Goal: Task Accomplishment & Management: Manage account settings

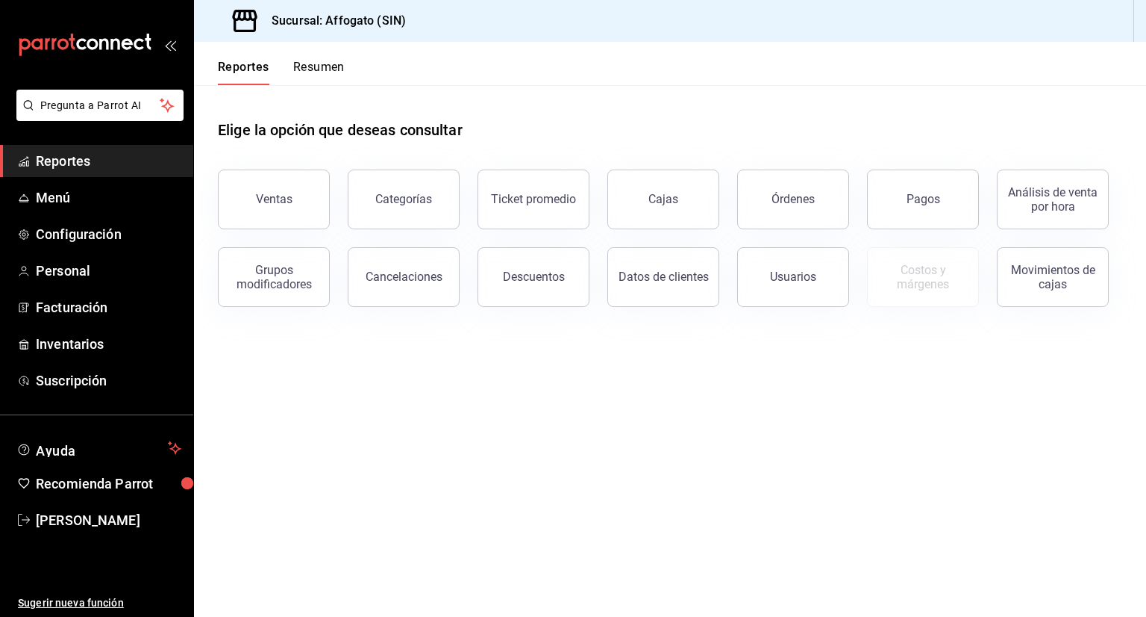
click at [311, 74] on button "Resumen" at bounding box center [319, 72] width 52 height 25
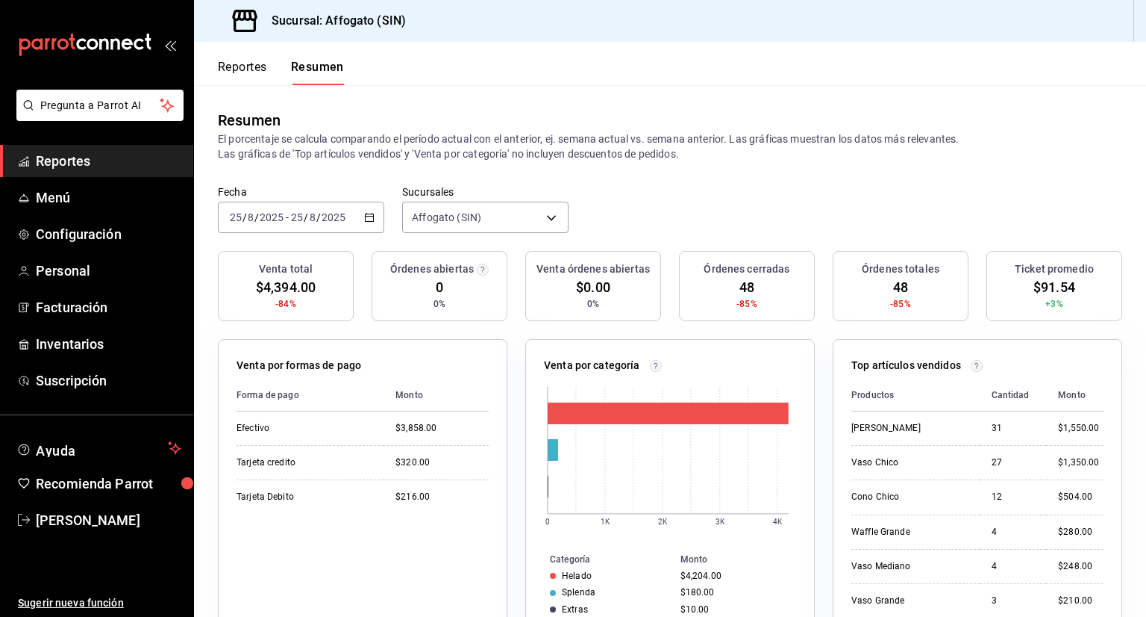
click at [369, 219] on icon "button" at bounding box center [369, 217] width 10 height 10
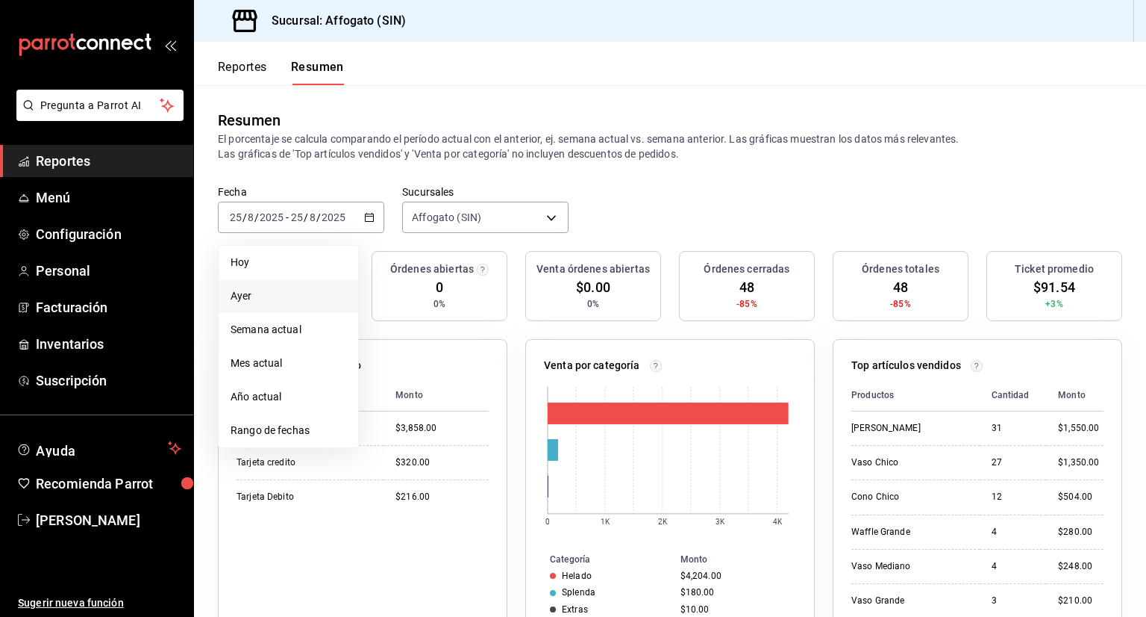
click at [257, 296] on span "Ayer" at bounding box center [289, 296] width 116 height 16
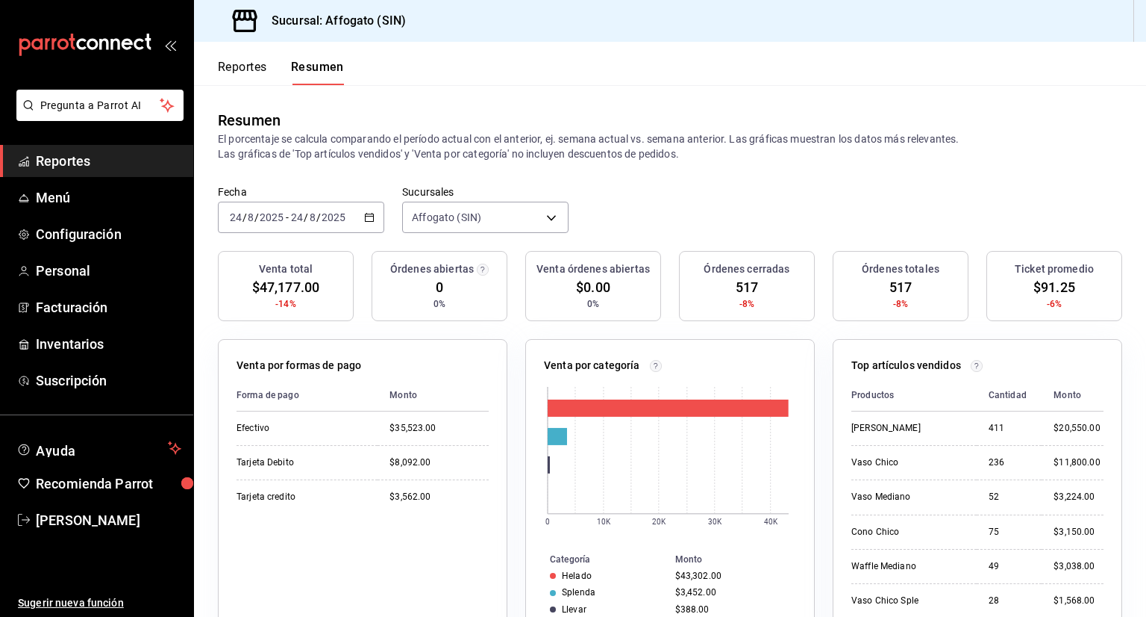
click at [257, 296] on span "$47,177.00" at bounding box center [285, 287] width 67 height 20
click at [94, 302] on span "Facturación" at bounding box center [109, 307] width 146 height 20
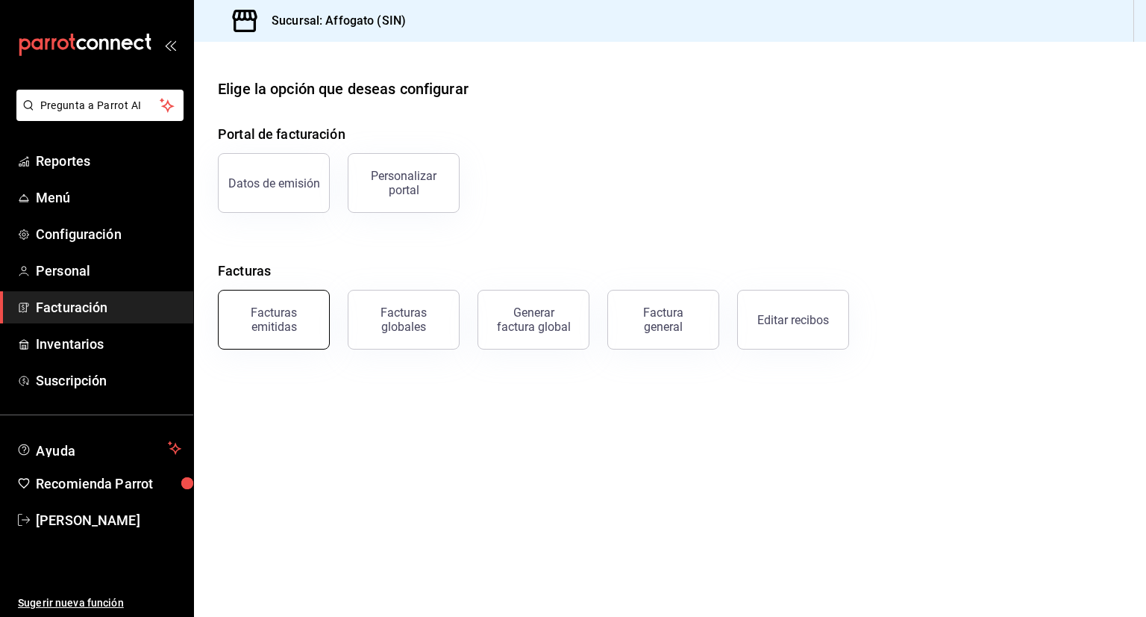
click at [292, 321] on div "Facturas emitidas" at bounding box center [274, 319] width 93 height 28
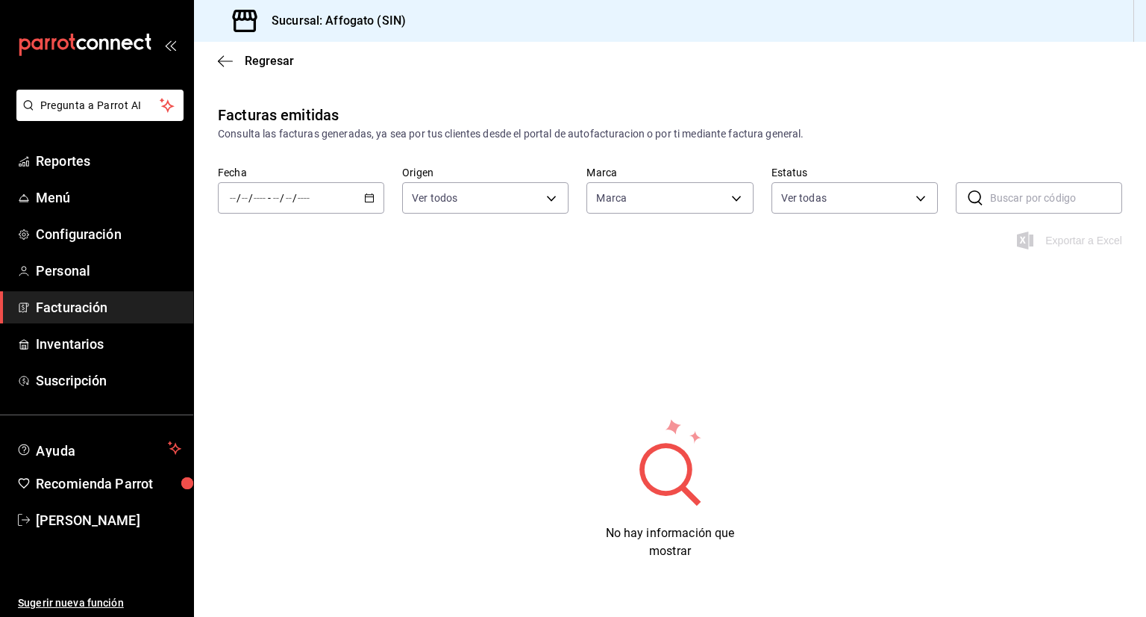
type input "bbc168be-d95f-4a83-8cf4-7438ee6b39ac"
click at [364, 202] on icon "button" at bounding box center [369, 198] width 10 height 10
click at [282, 311] on span "Semana actual" at bounding box center [289, 310] width 116 height 16
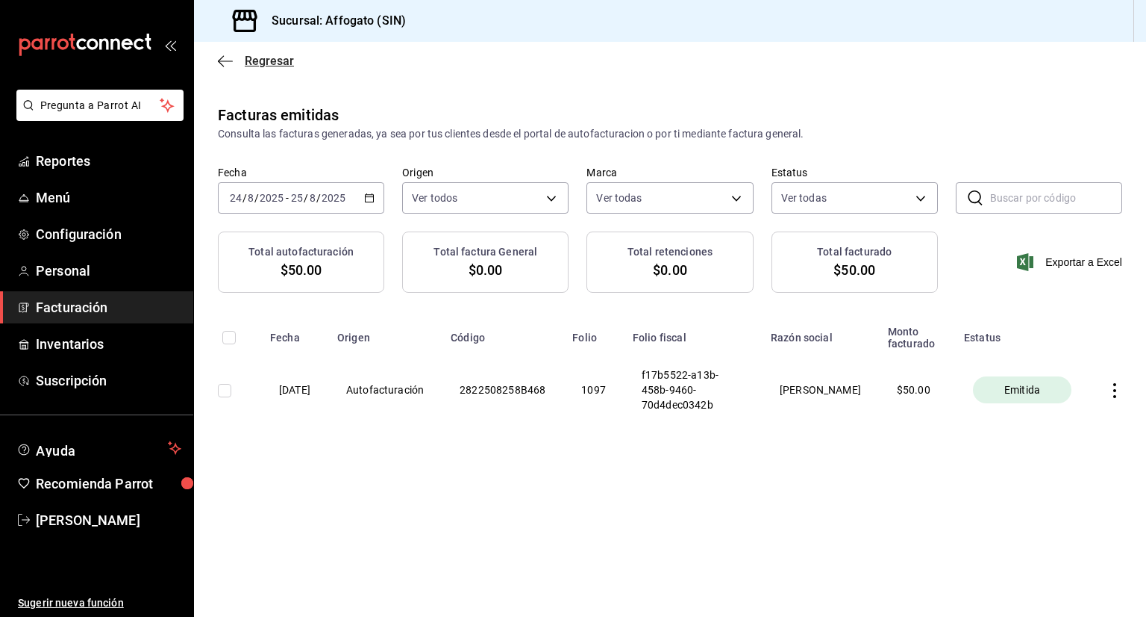
click at [260, 66] on span "Regresar" at bounding box center [269, 61] width 49 height 14
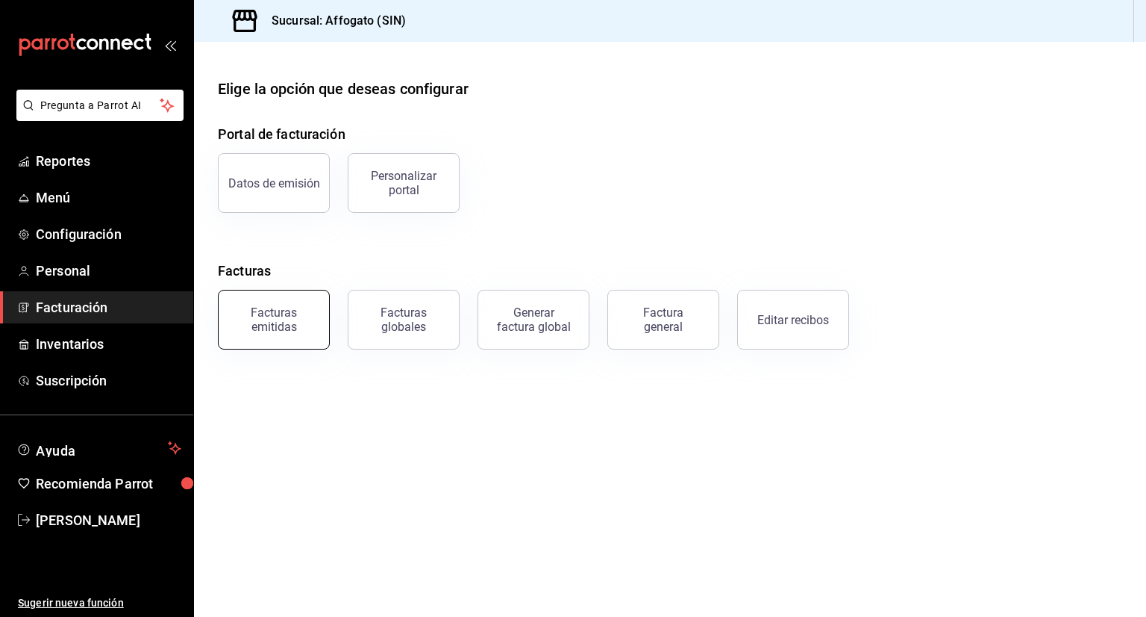
click at [290, 312] on div "Facturas emitidas" at bounding box center [274, 319] width 93 height 28
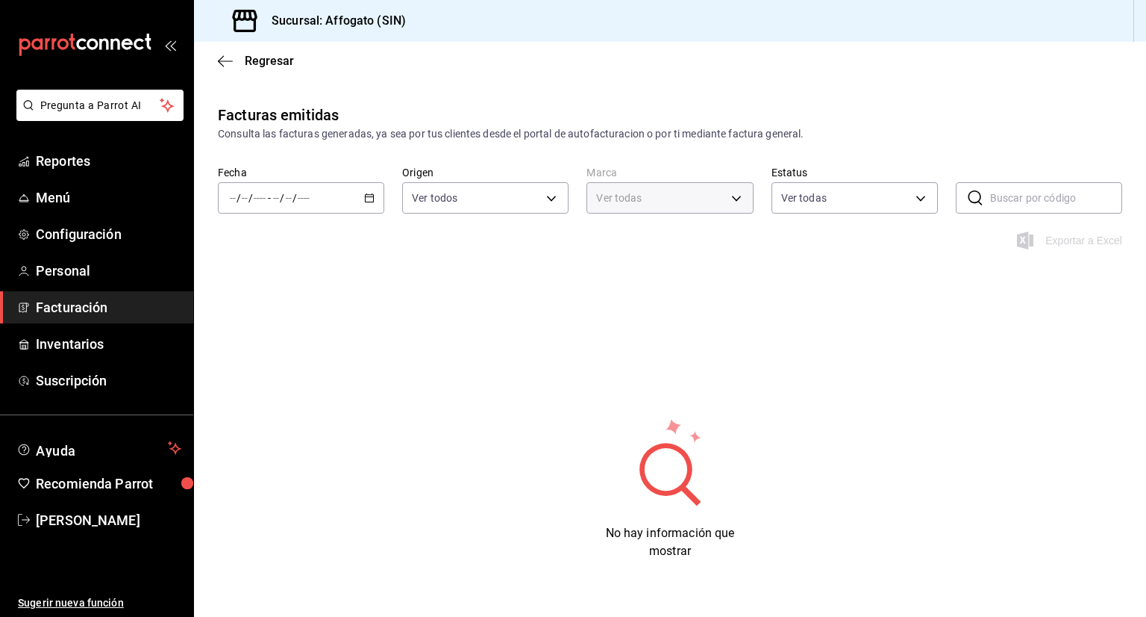
type input "bbc168be-d95f-4a83-8cf4-7438ee6b39ac"
click at [366, 194] on icon "button" at bounding box center [369, 198] width 10 height 10
click at [276, 343] on span "Mes actual" at bounding box center [289, 344] width 116 height 16
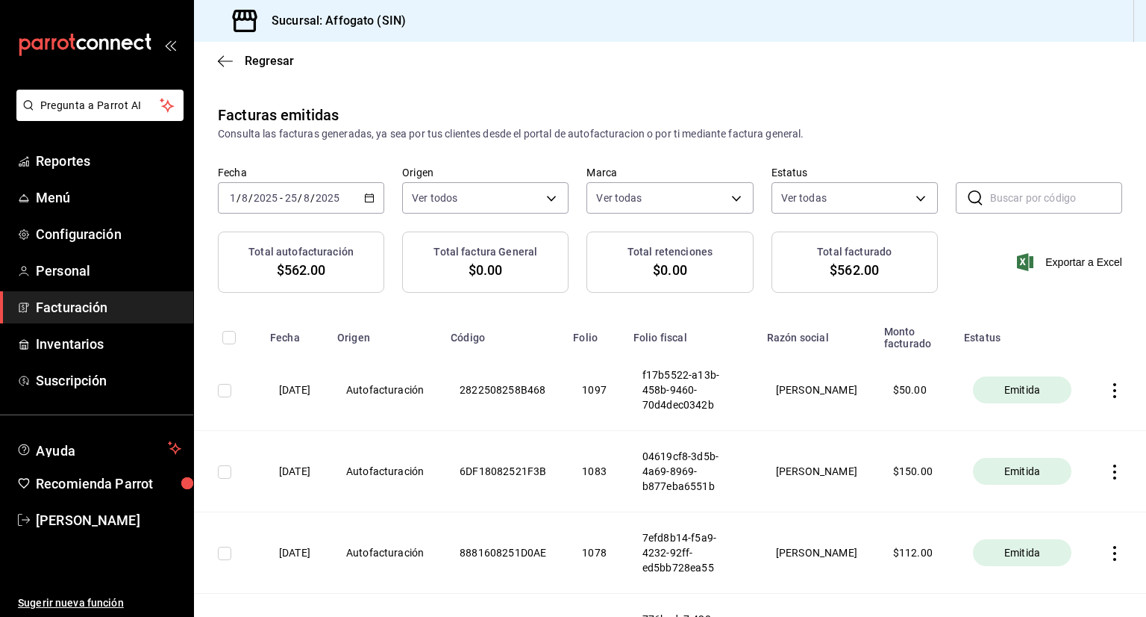
click at [1114, 390] on icon "button" at bounding box center [1115, 390] width 3 height 15
click at [1060, 349] on div "Descargar PDF" at bounding box center [1057, 355] width 72 height 12
click at [227, 63] on icon "button" at bounding box center [225, 60] width 15 height 13
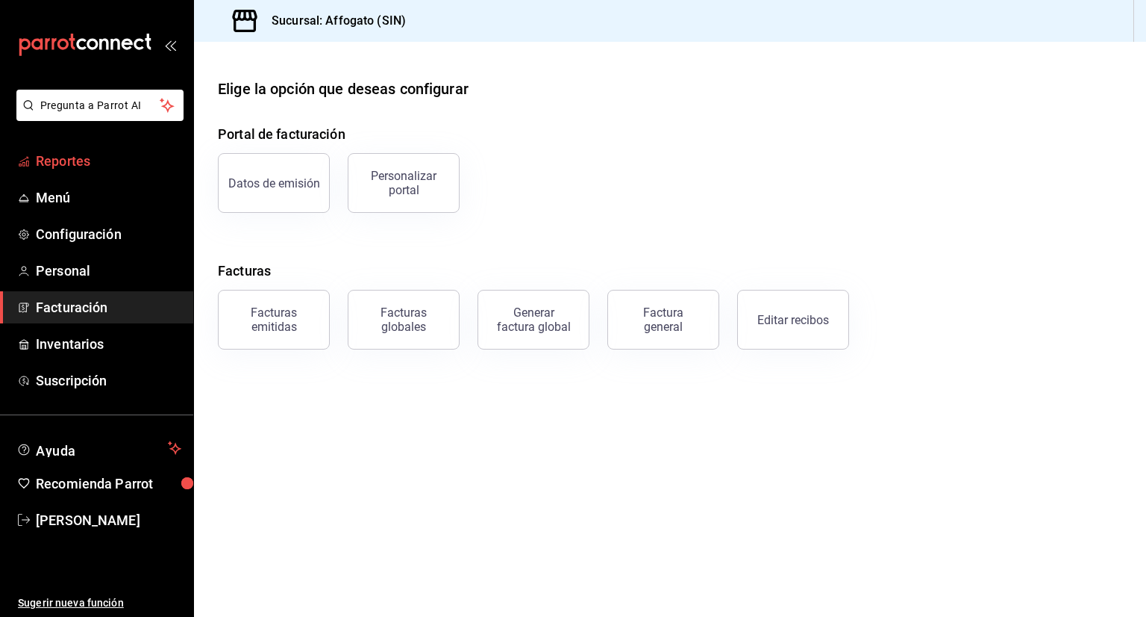
click at [91, 159] on span "Reportes" at bounding box center [109, 161] width 146 height 20
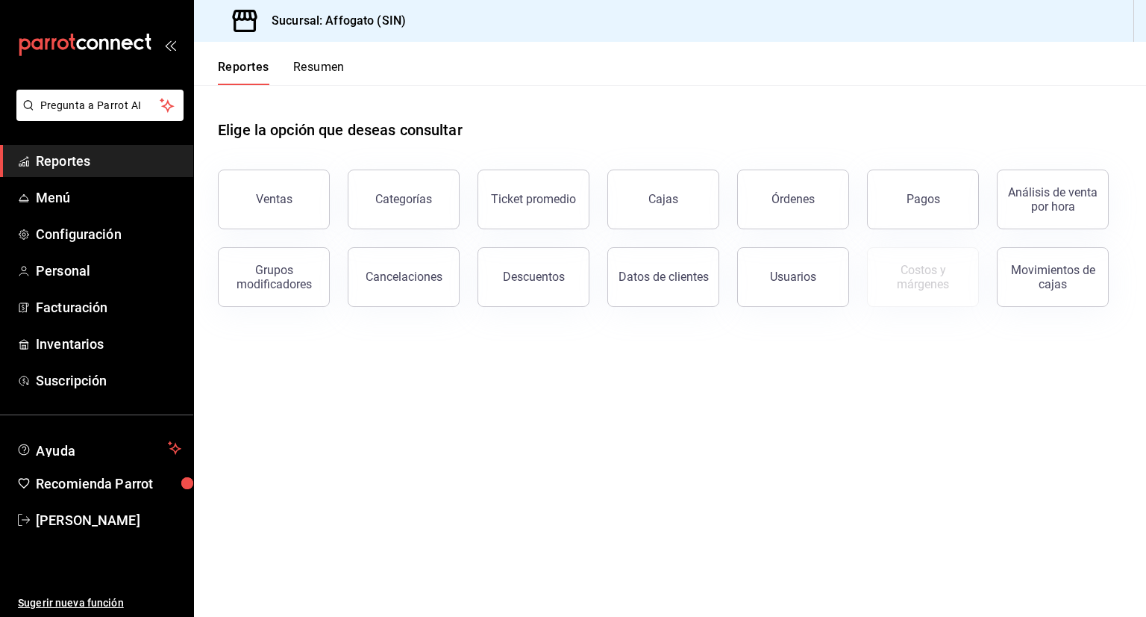
click at [319, 64] on button "Resumen" at bounding box center [319, 72] width 52 height 25
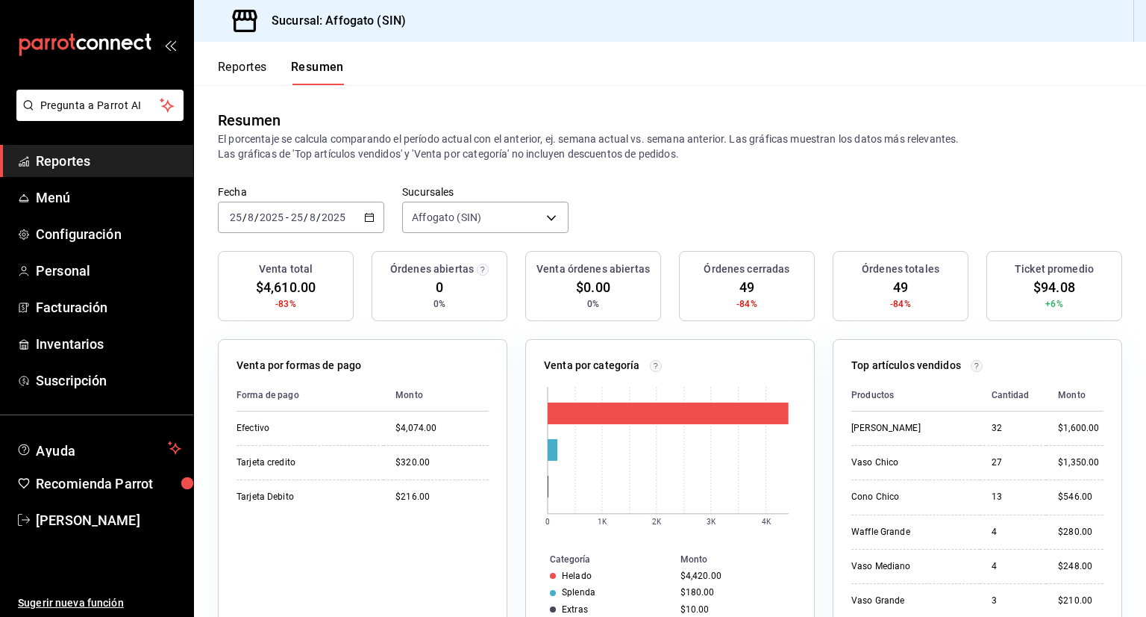
click at [369, 217] on icon "button" at bounding box center [369, 217] width 10 height 10
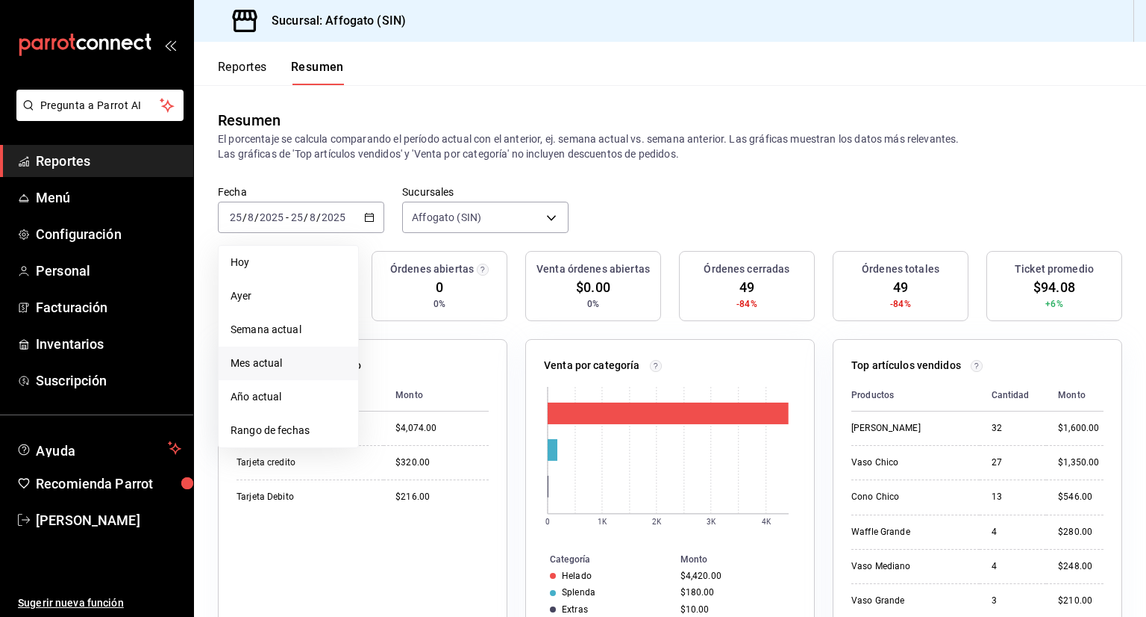
click at [285, 361] on span "Mes actual" at bounding box center [289, 363] width 116 height 16
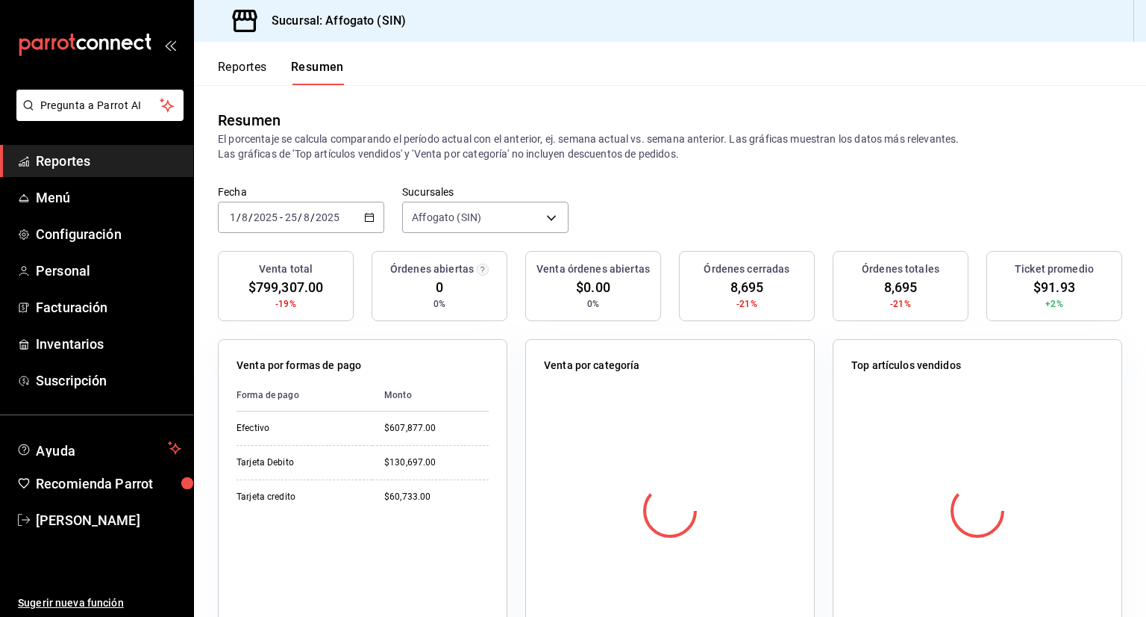
click at [365, 213] on \(Stroke\) "button" at bounding box center [369, 217] width 9 height 8
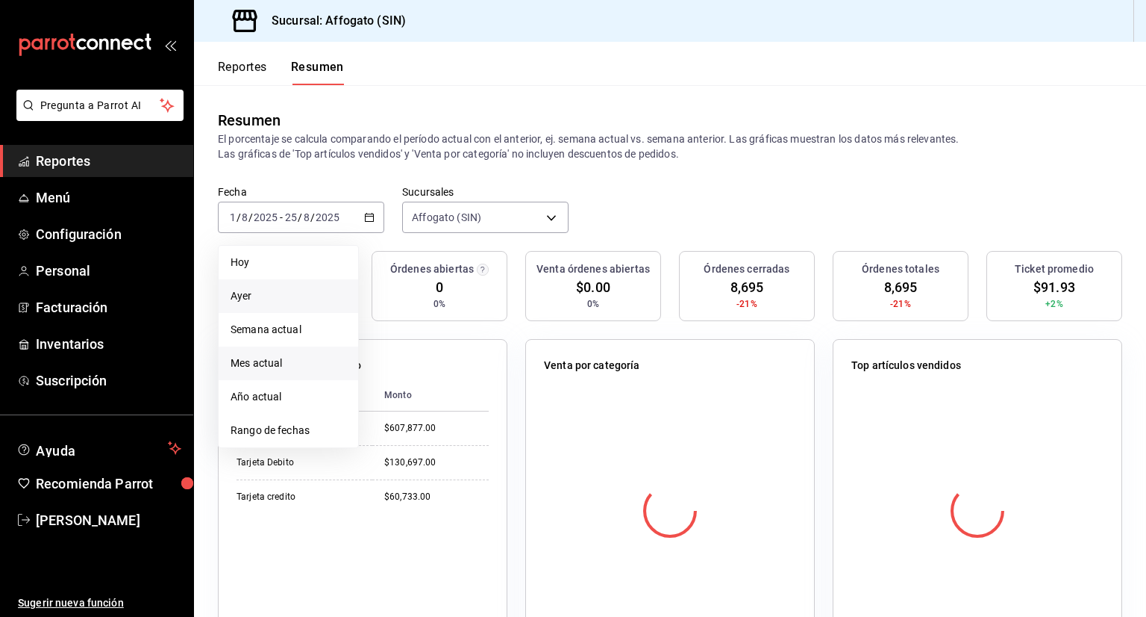
click at [265, 299] on span "Ayer" at bounding box center [289, 296] width 116 height 16
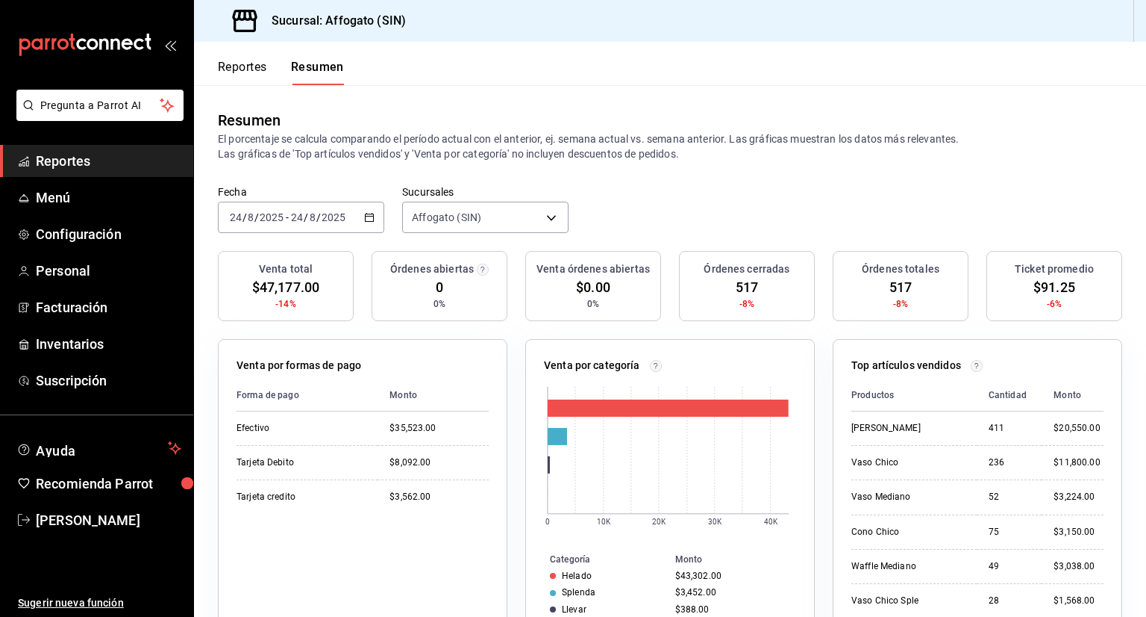
click at [367, 219] on icon "button" at bounding box center [369, 217] width 10 height 10
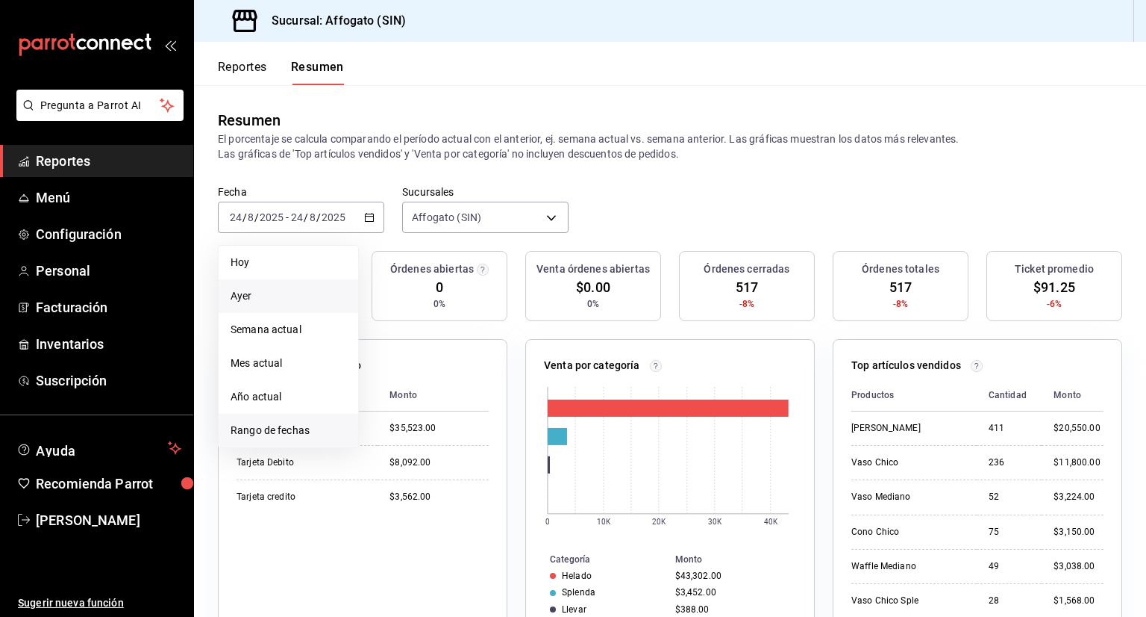
click at [279, 426] on span "Rango de fechas" at bounding box center [289, 430] width 116 height 16
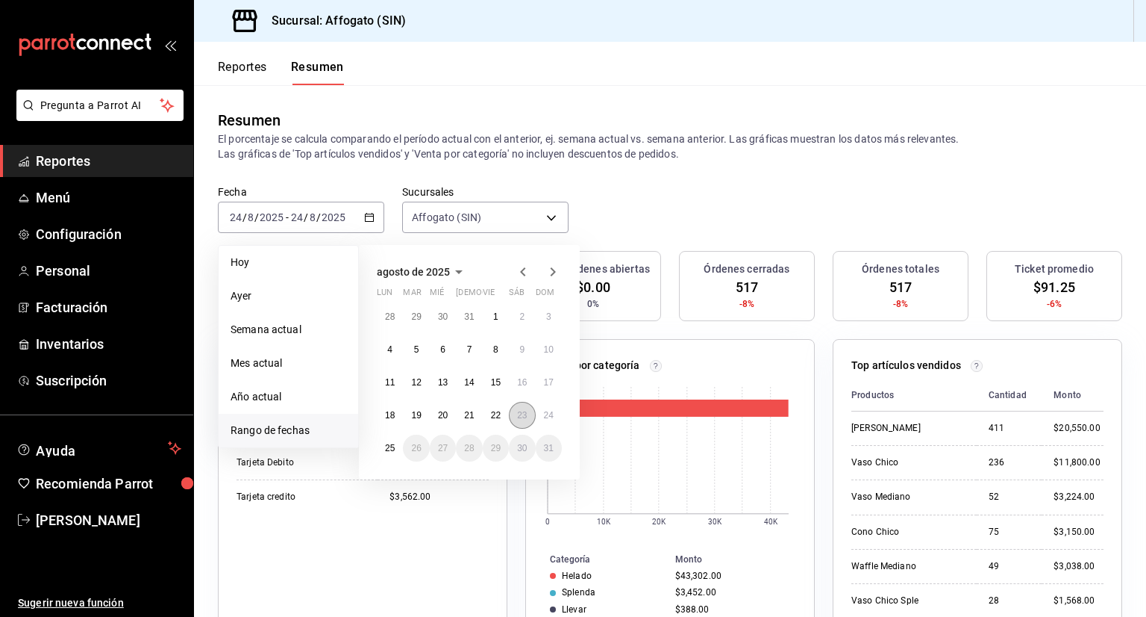
click at [520, 410] on abbr "23" at bounding box center [522, 415] width 10 height 10
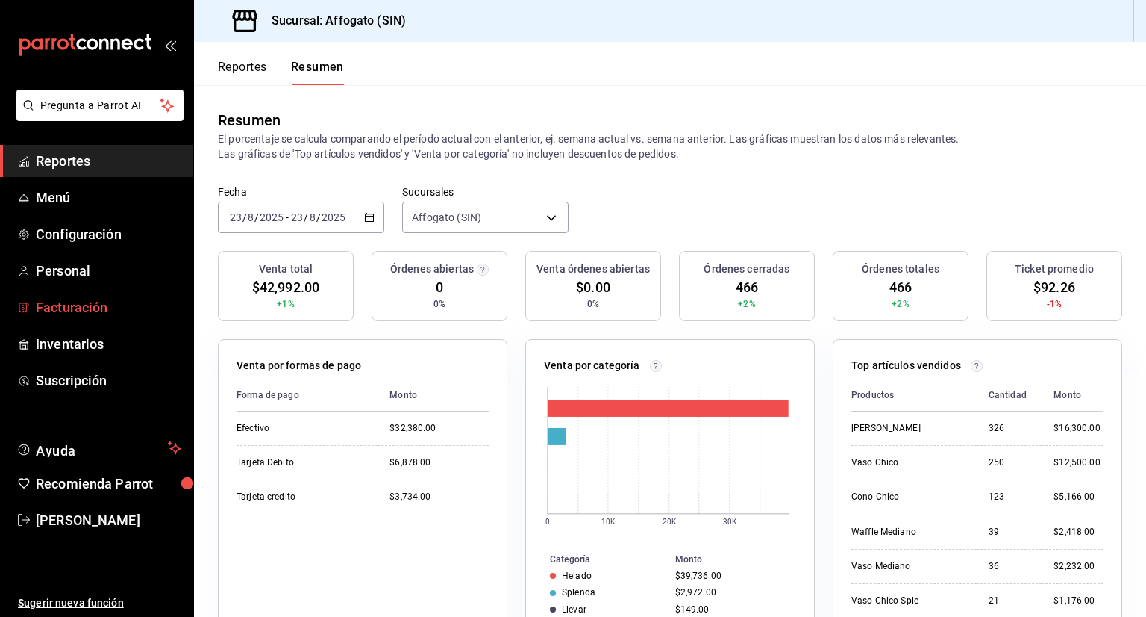
click at [80, 305] on span "Facturación" at bounding box center [109, 307] width 146 height 20
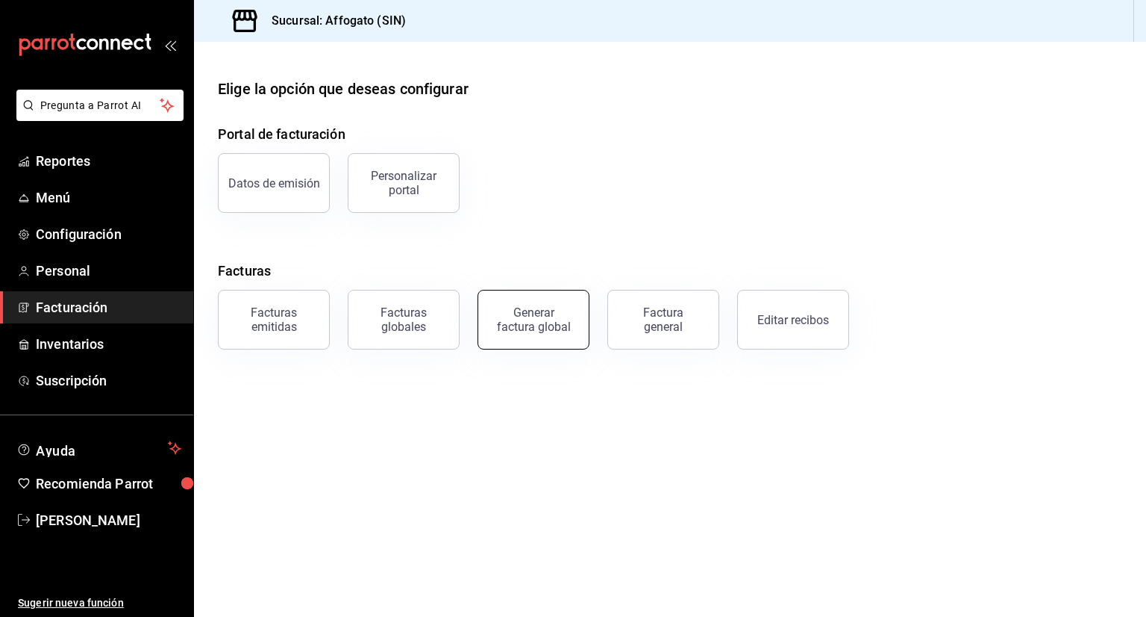
click at [545, 323] on div "Generar factura global" at bounding box center [533, 319] width 75 height 28
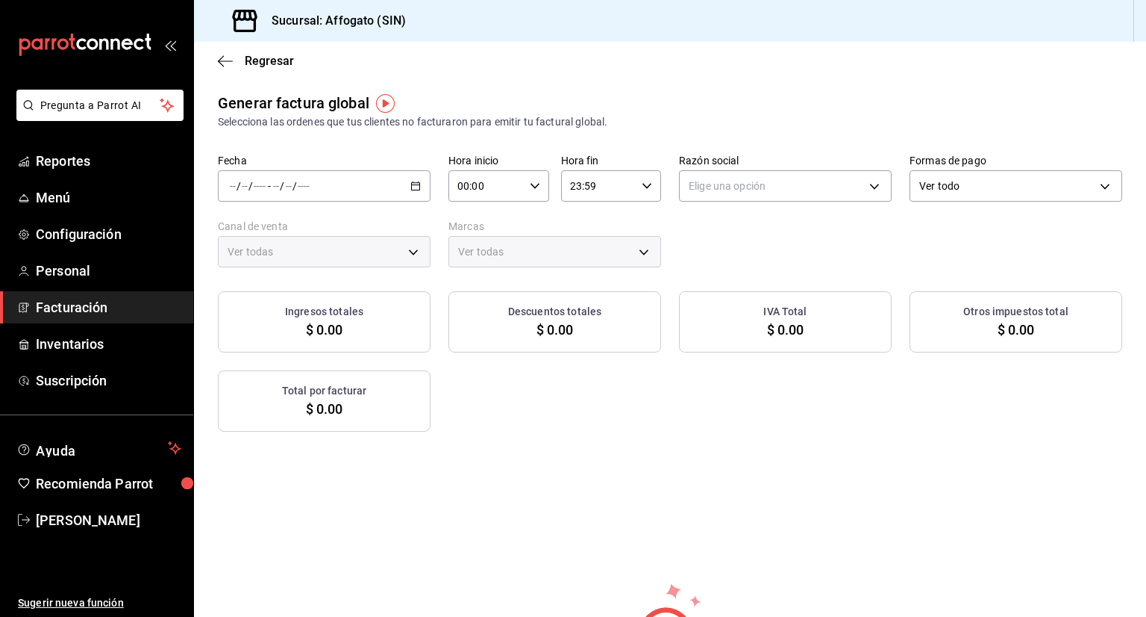
type input "PARROT,UBER_EATS,RAPPI,DIDI_FOOD,ONLINE"
click at [418, 188] on div "/ / - / /" at bounding box center [324, 185] width 213 height 31
click at [315, 231] on span "Rango de fechas" at bounding box center [289, 231] width 116 height 16
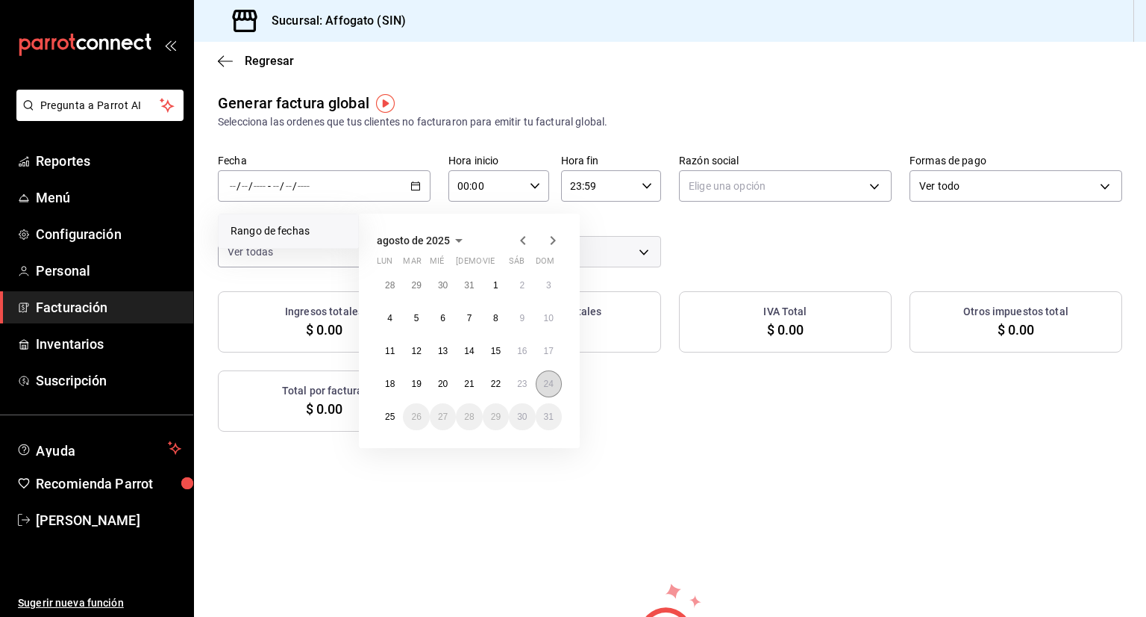
click at [548, 384] on abbr "24" at bounding box center [549, 383] width 10 height 10
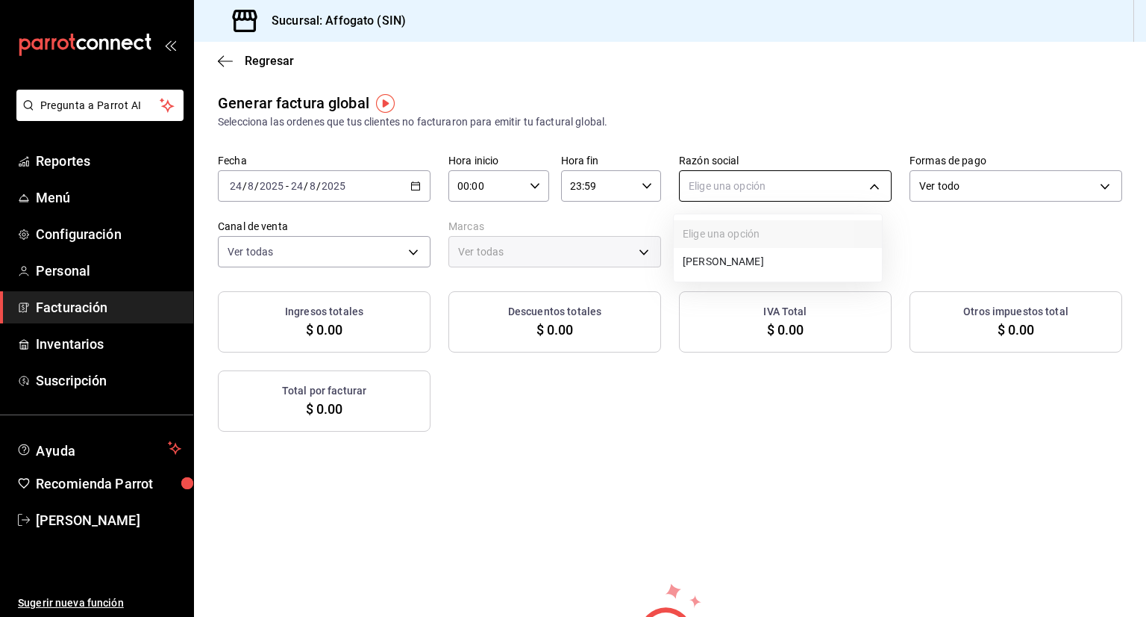
click at [862, 185] on body "Pregunta a Parrot AI Reportes Menú Configuración Personal Facturación Inventari…" at bounding box center [573, 308] width 1146 height 617
click at [749, 262] on li "[PERSON_NAME]" at bounding box center [778, 262] width 208 height 28
type input "75c015e8-5138-4c17-886d-1abe1406d2d4"
type input "bbc168be-d95f-4a83-8cf4-7438ee6b39ac"
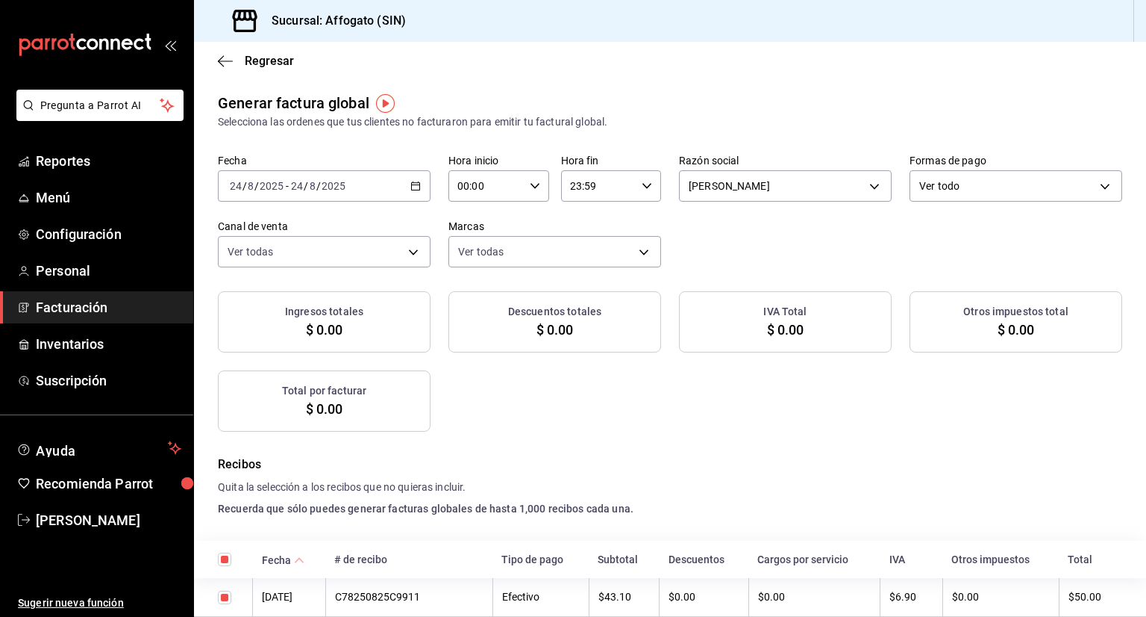
checkbox input "true"
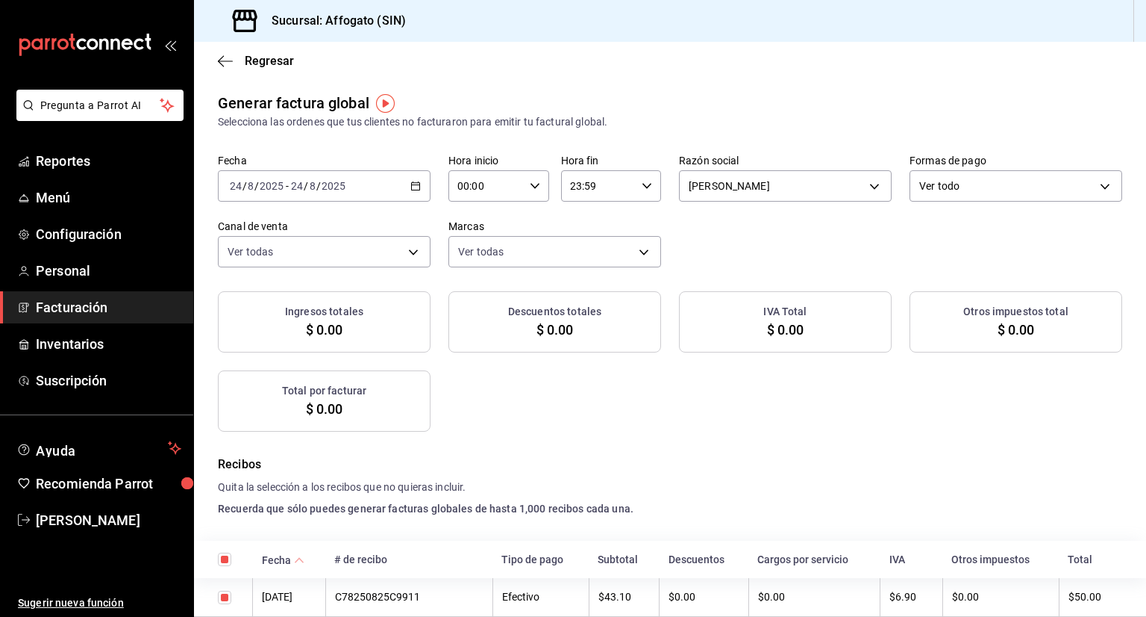
checkbox input "true"
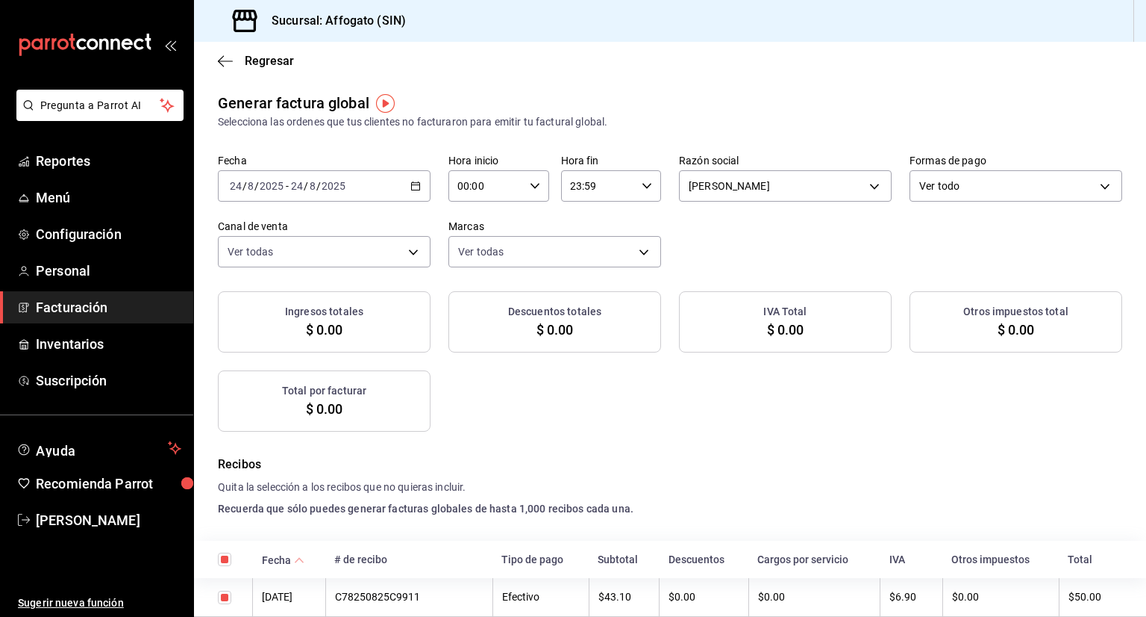
checkbox input "true"
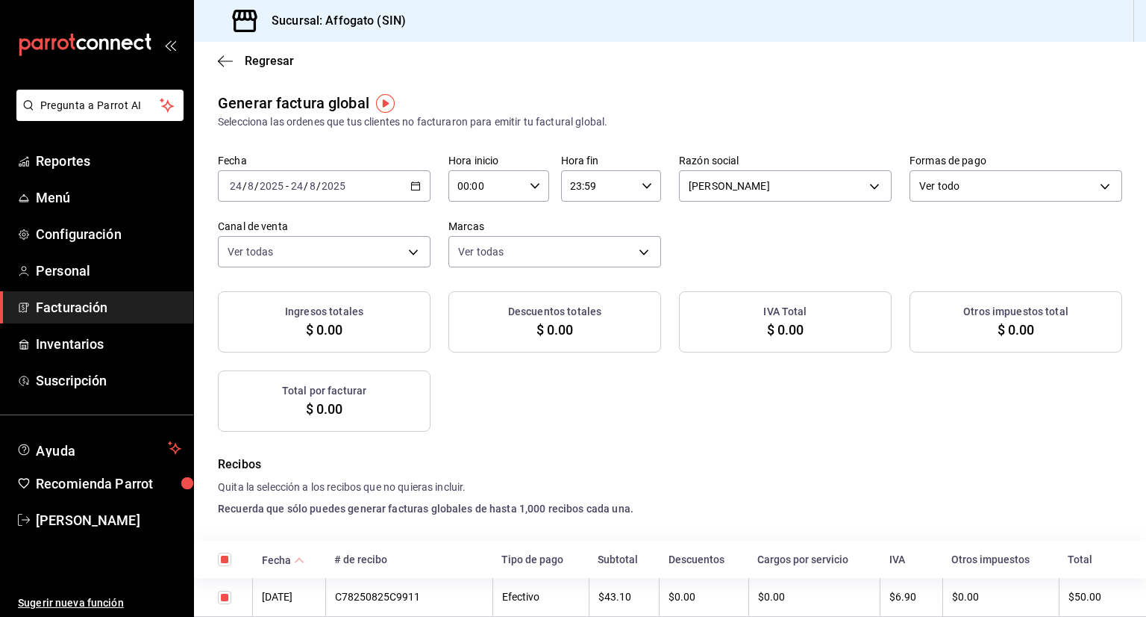
checkbox input "true"
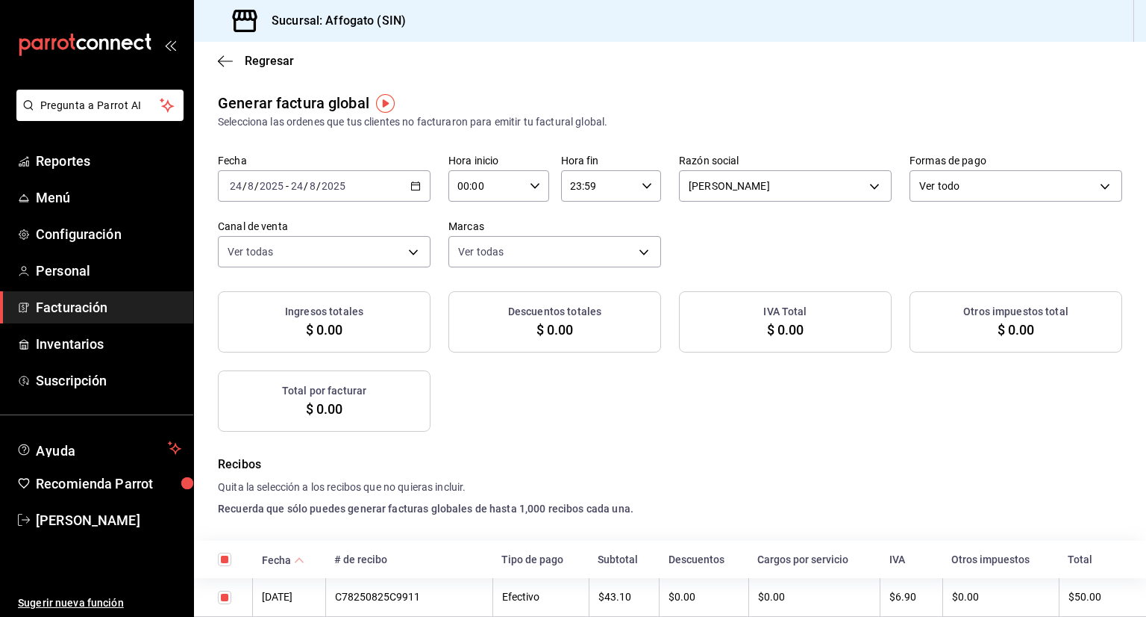
checkbox input "true"
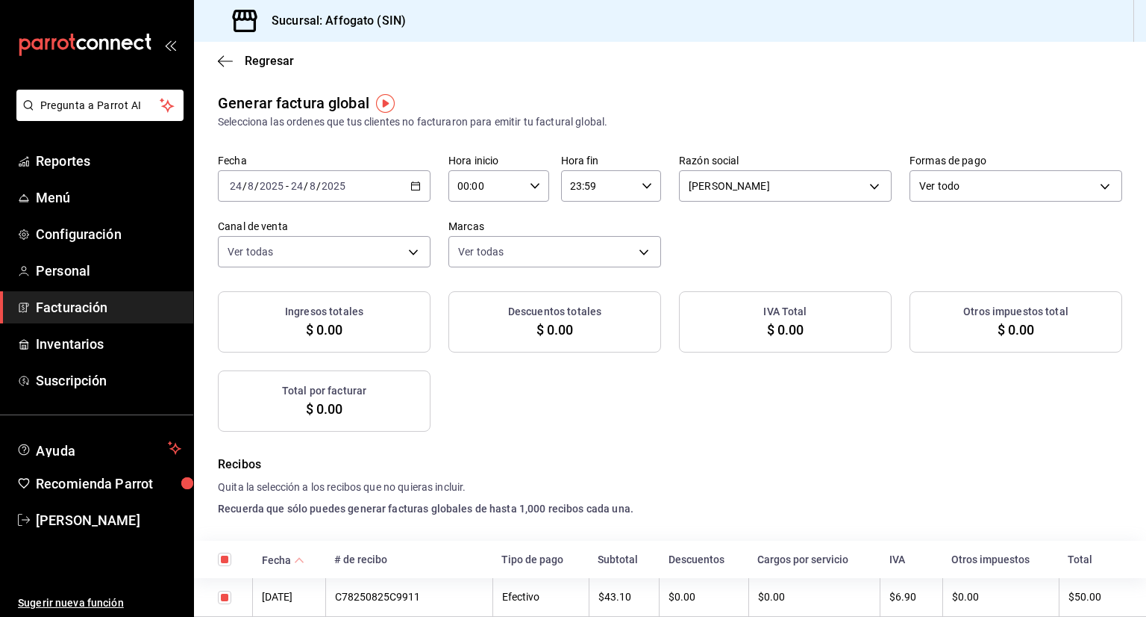
checkbox input "true"
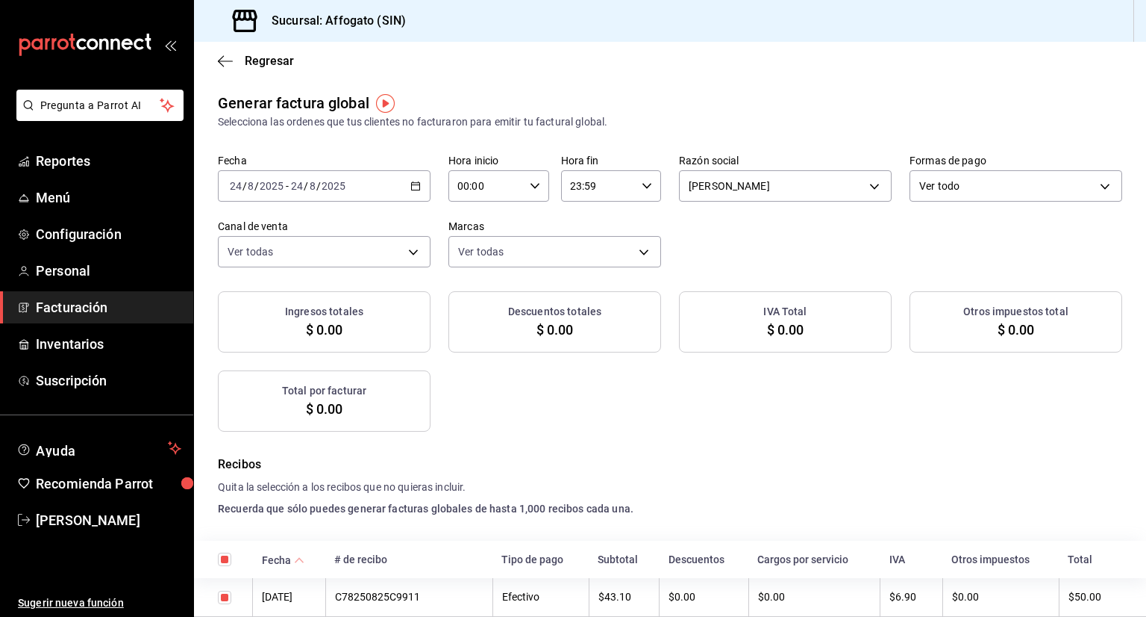
checkbox input "true"
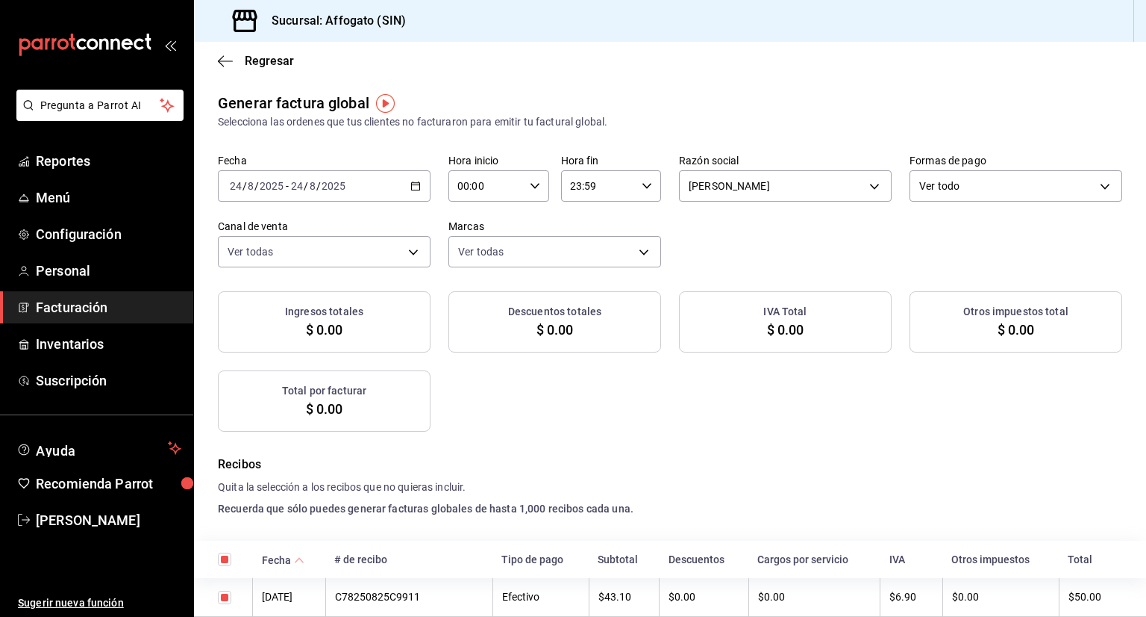
checkbox input "true"
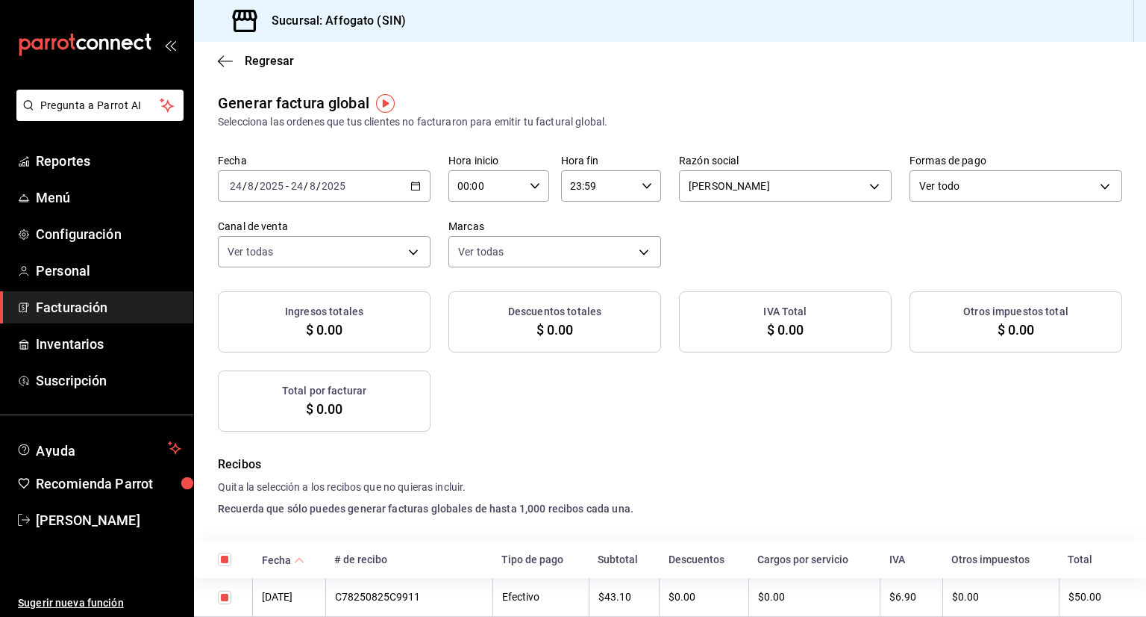
checkbox input "true"
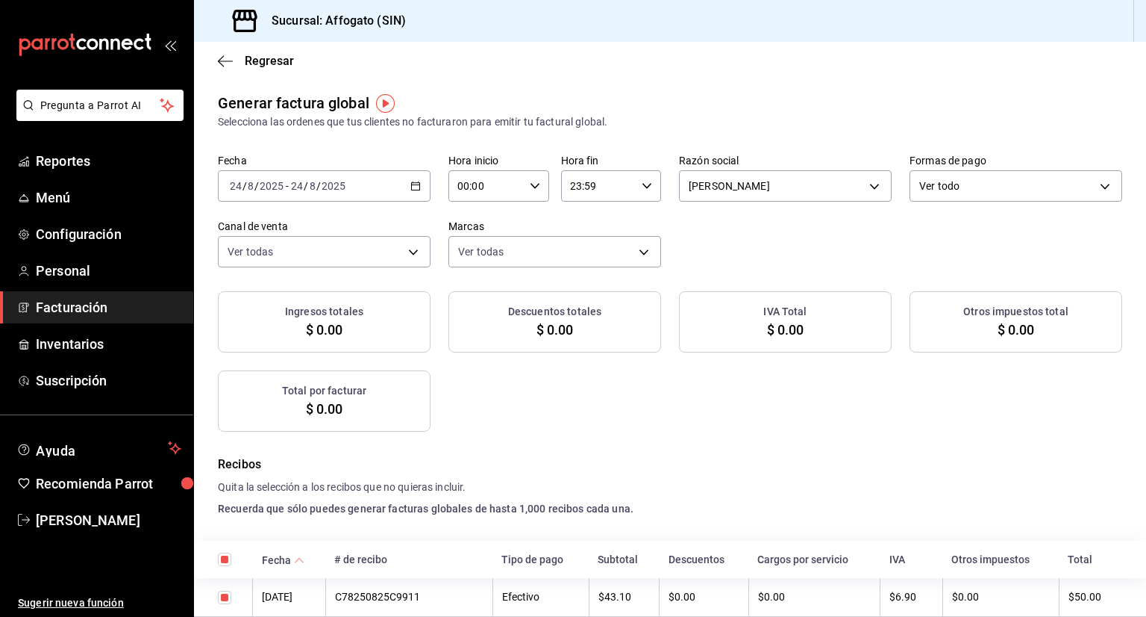
checkbox input "true"
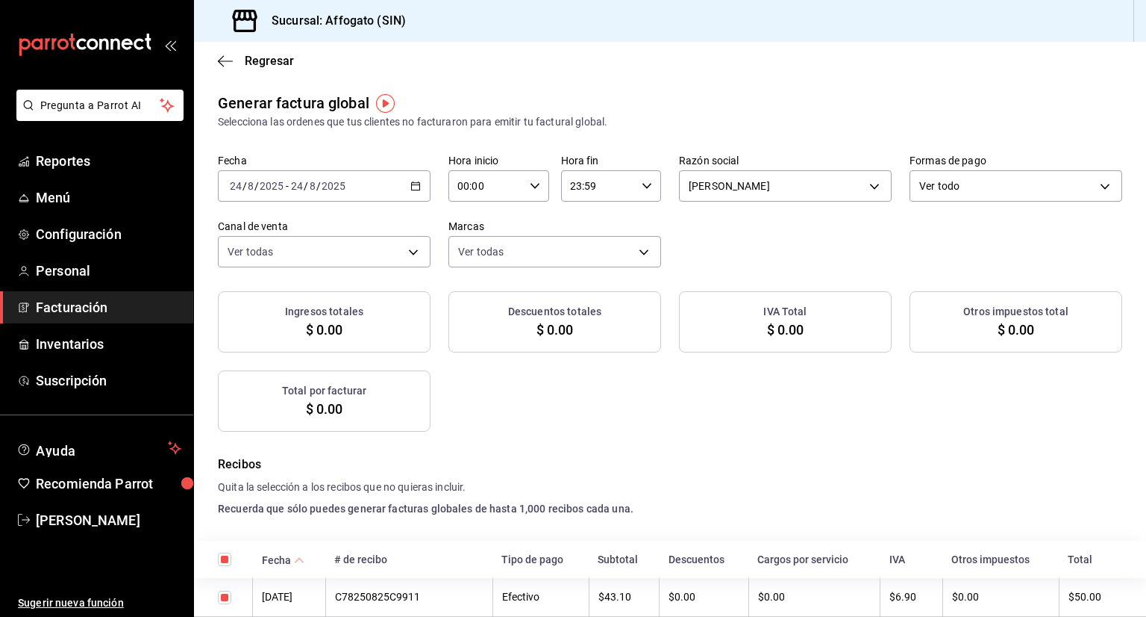
checkbox input "true"
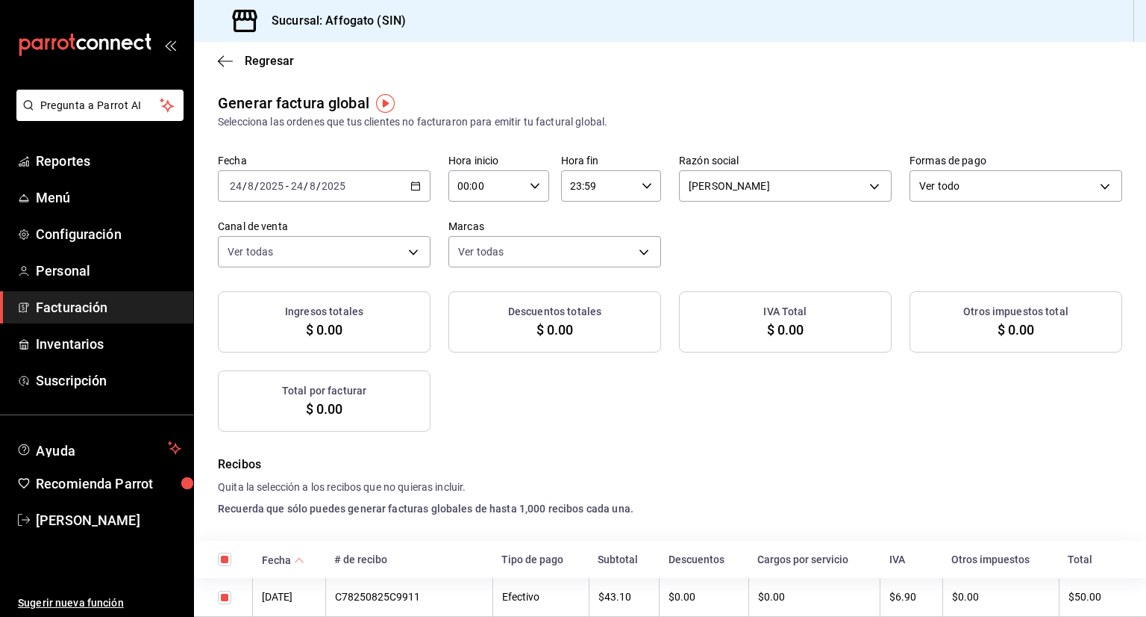
checkbox input "true"
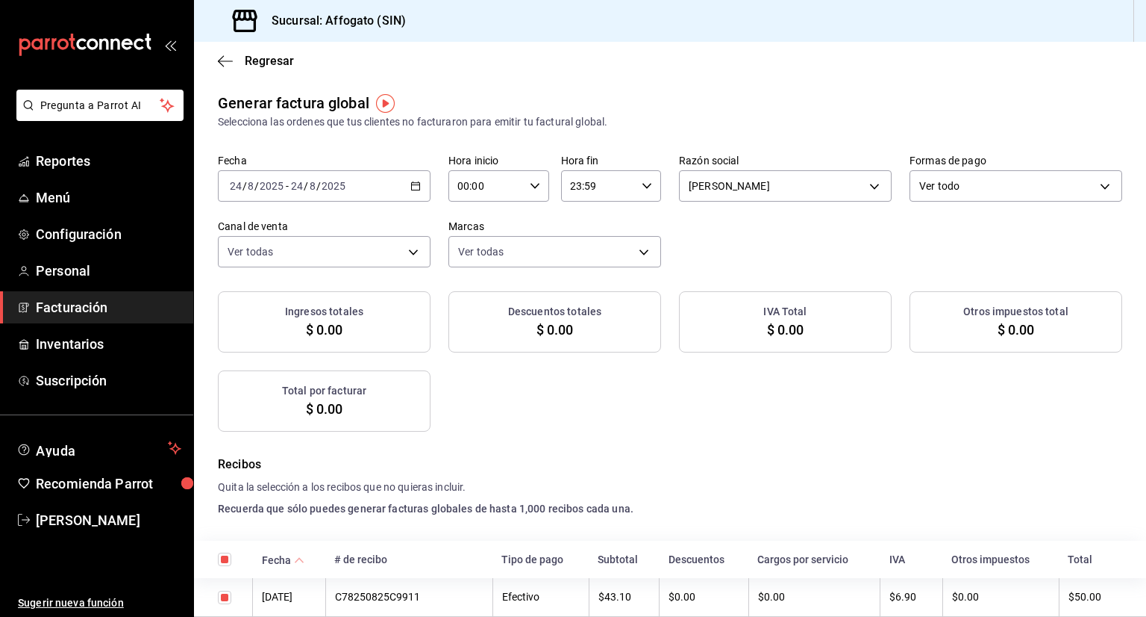
checkbox input "true"
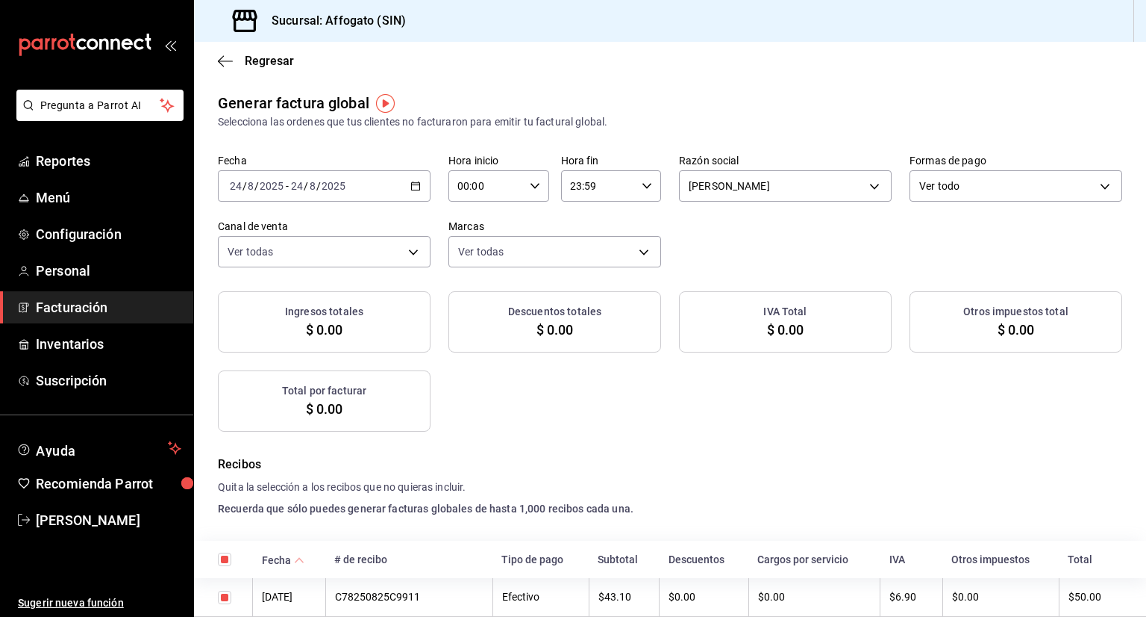
checkbox input "true"
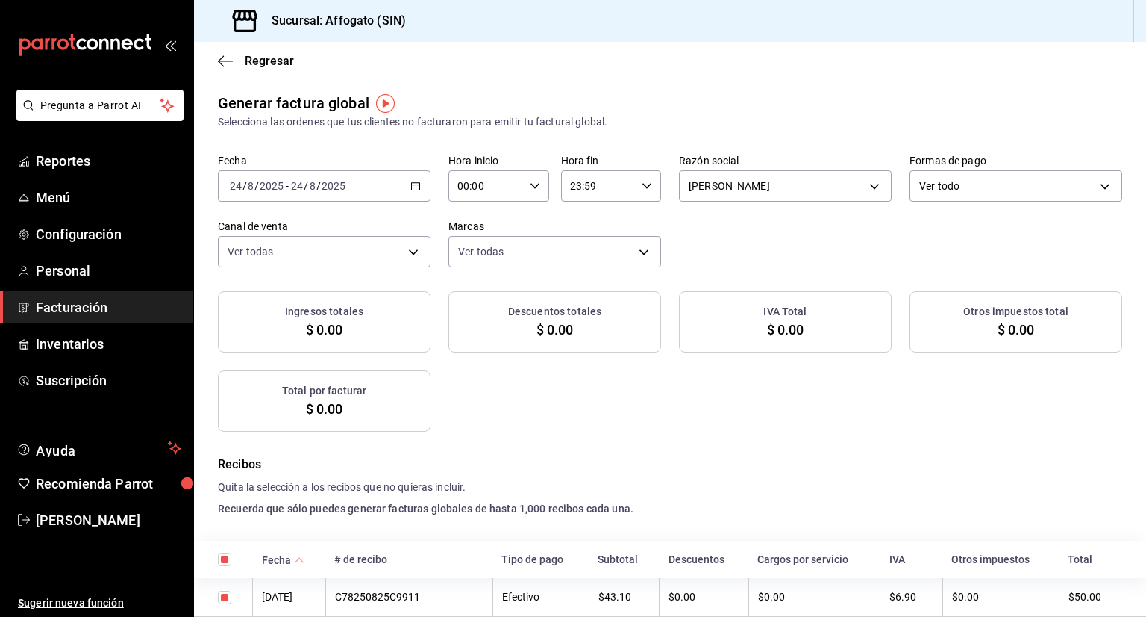
checkbox input "true"
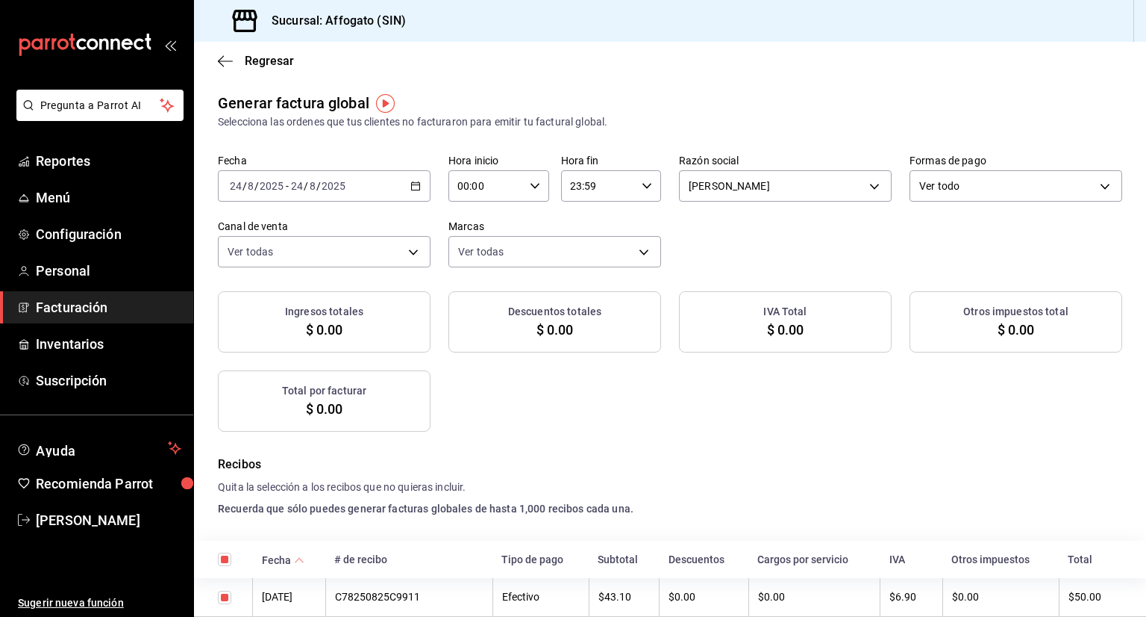
checkbox input "true"
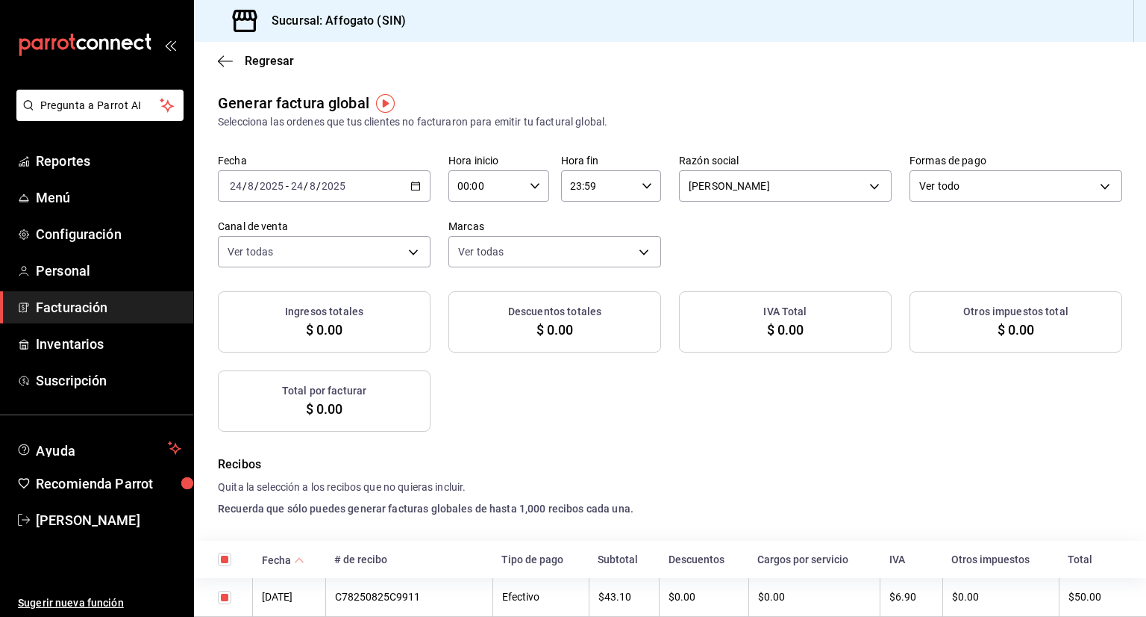
checkbox input "true"
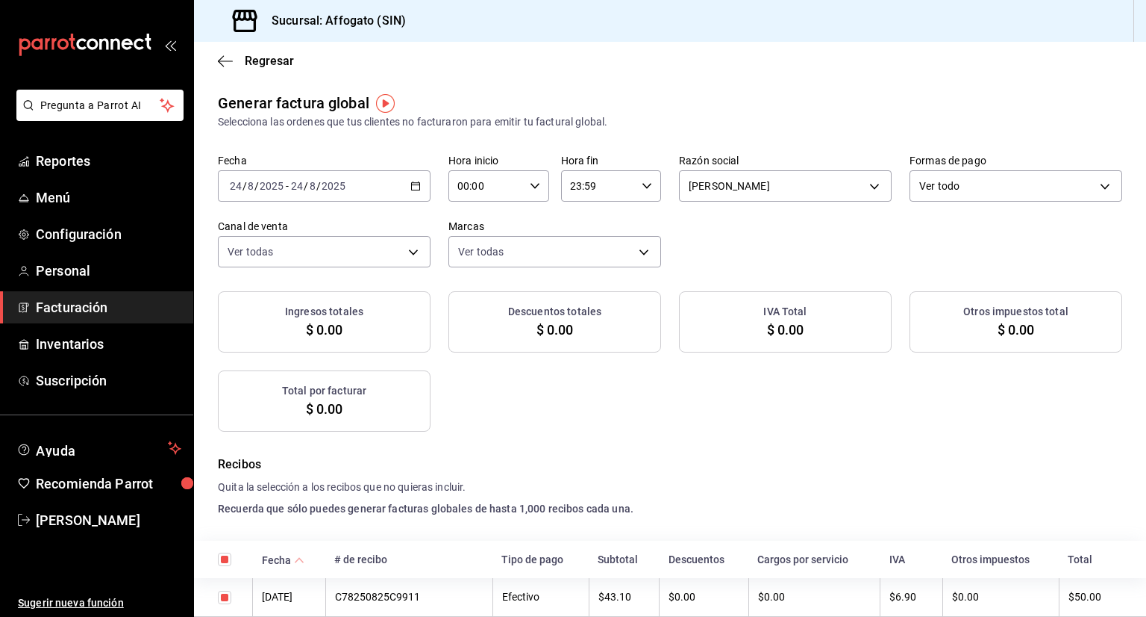
checkbox input "true"
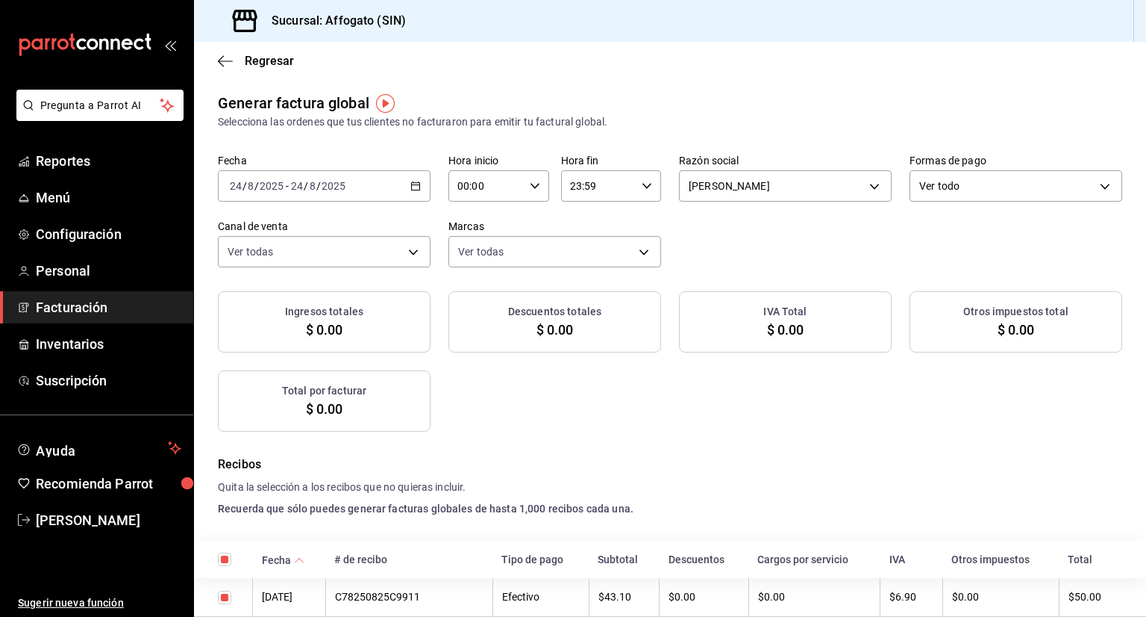
checkbox input "true"
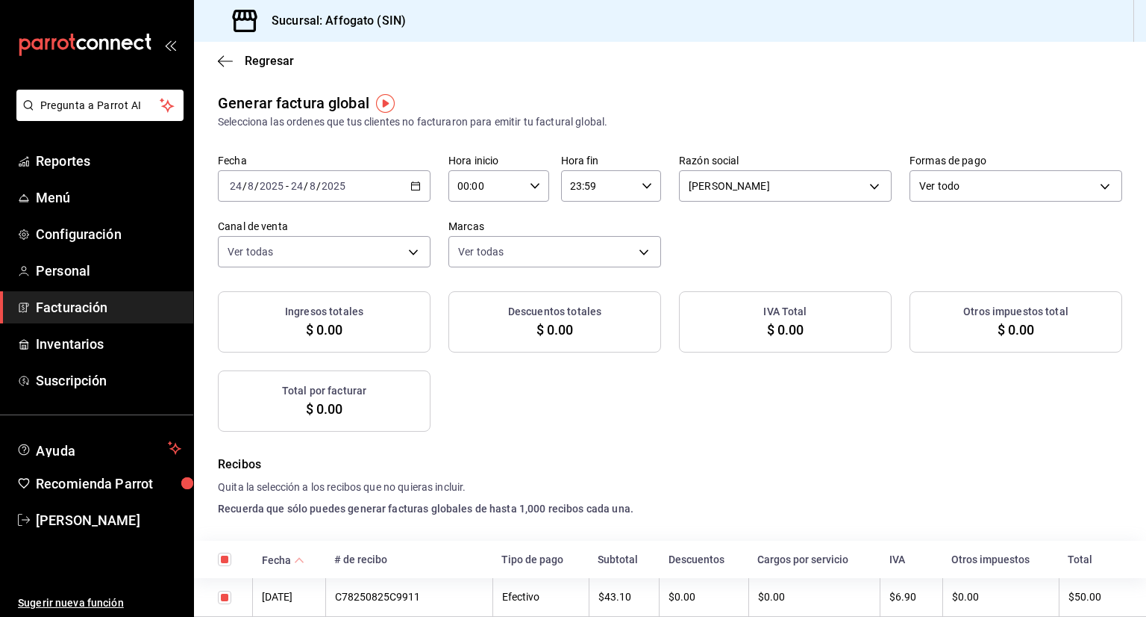
checkbox input "true"
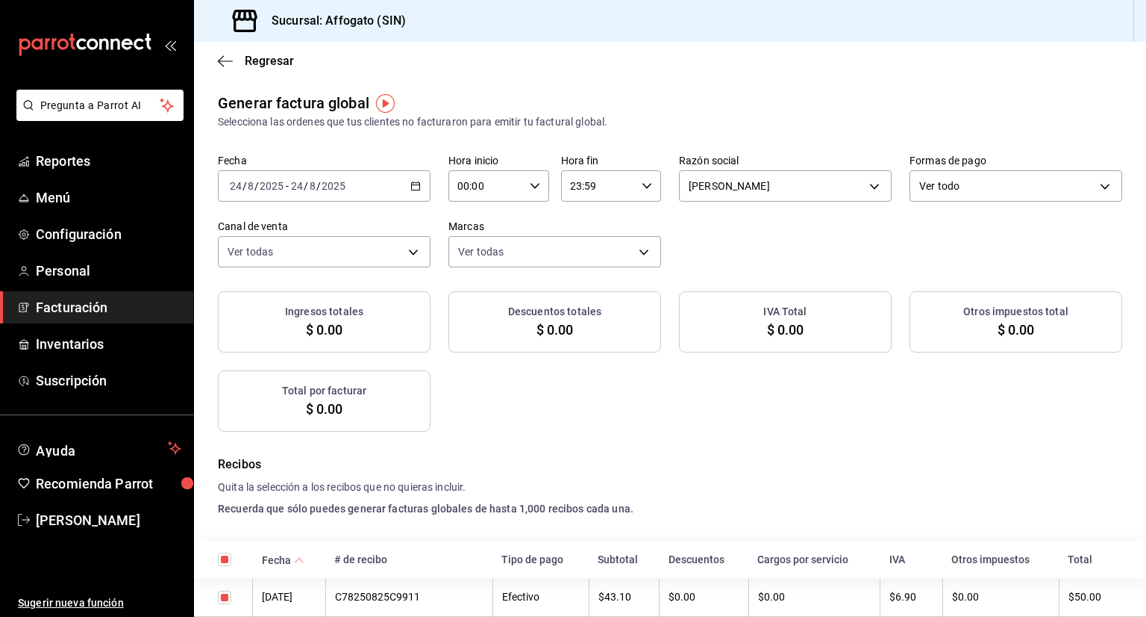
checkbox input "true"
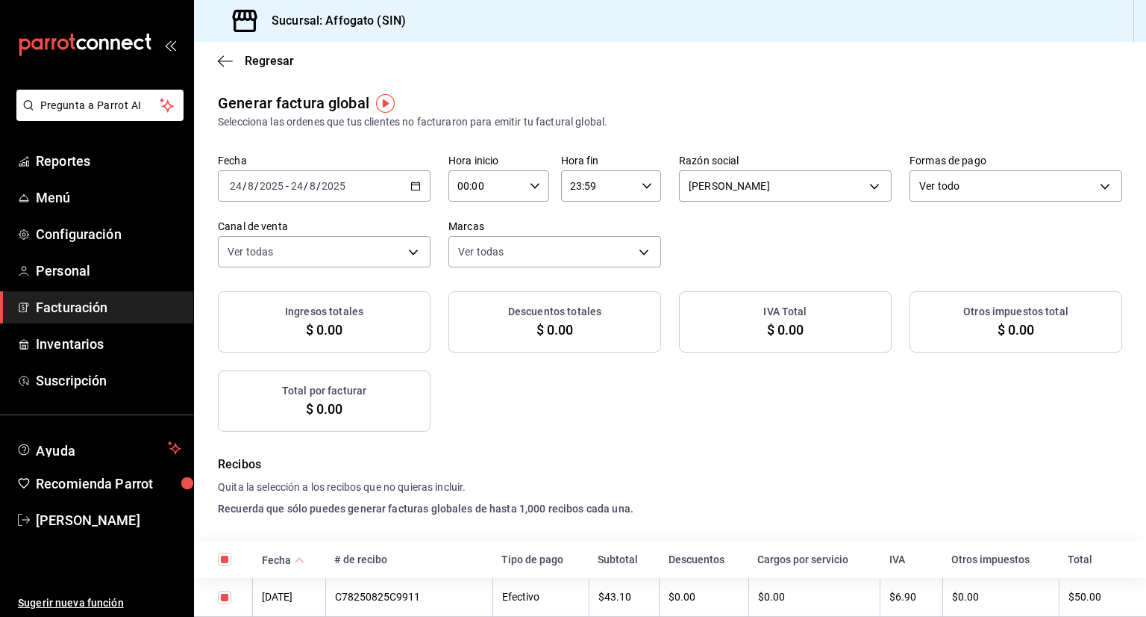
checkbox input "true"
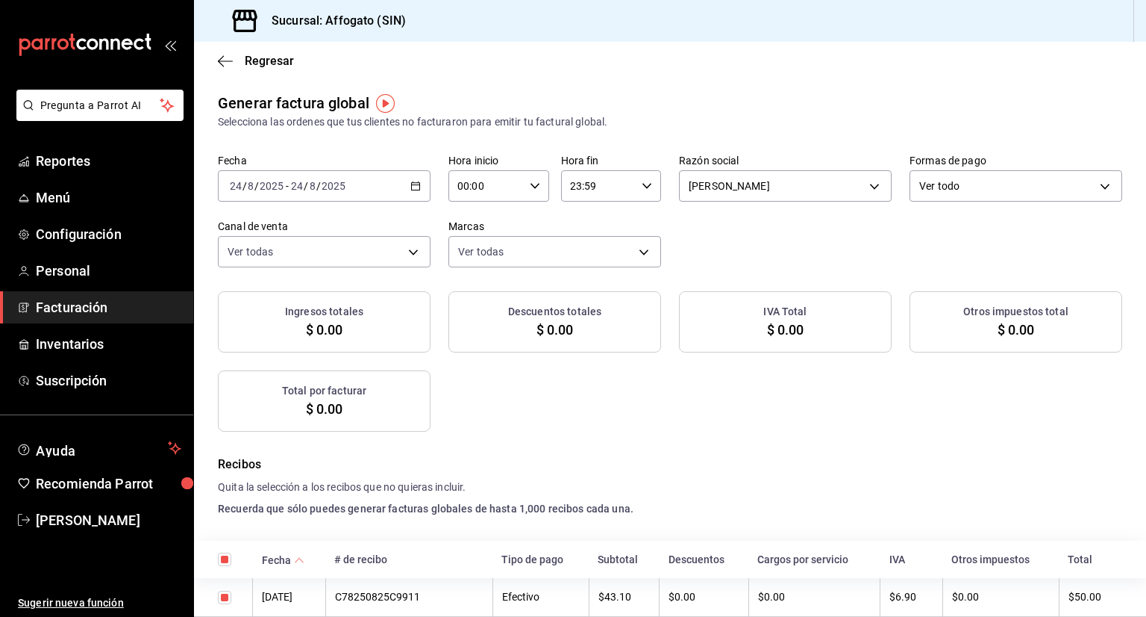
checkbox input "true"
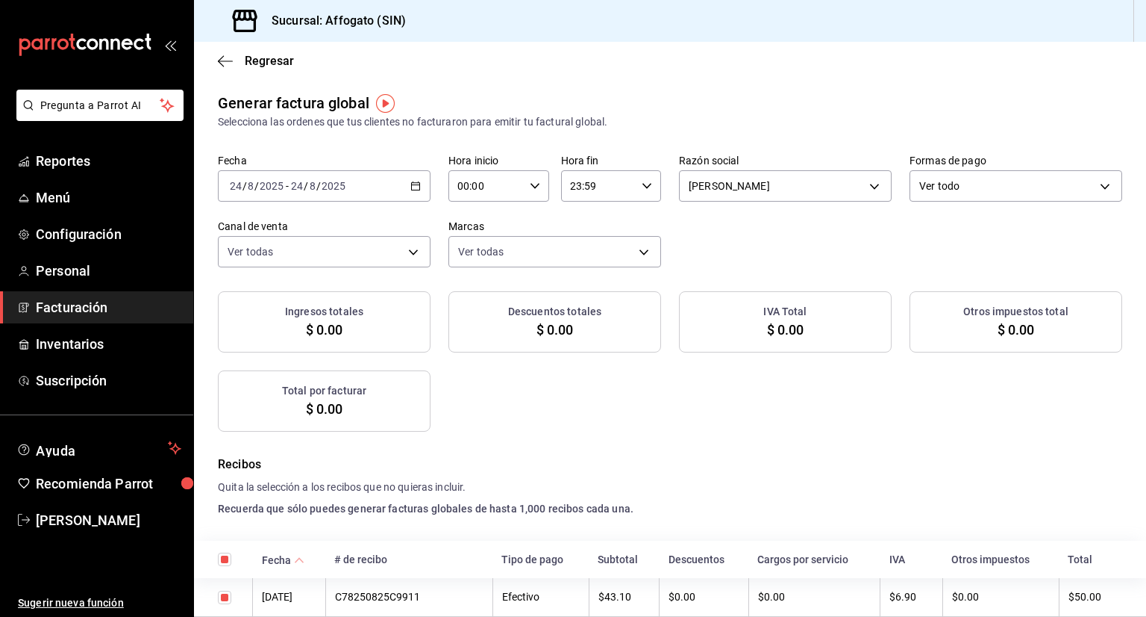
checkbox input "true"
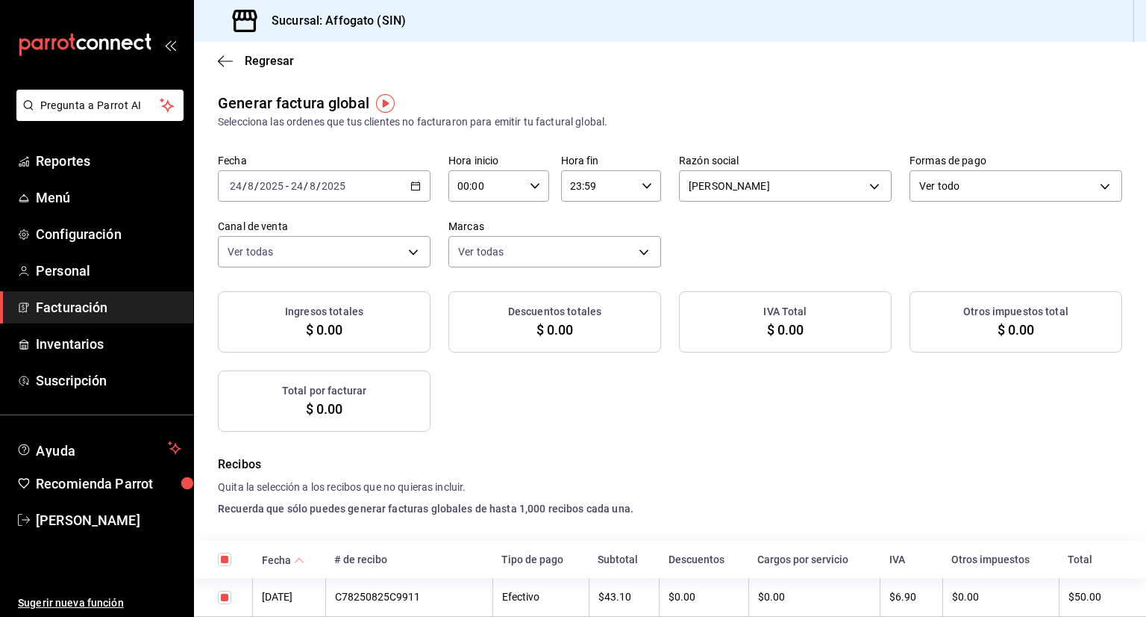
checkbox input "true"
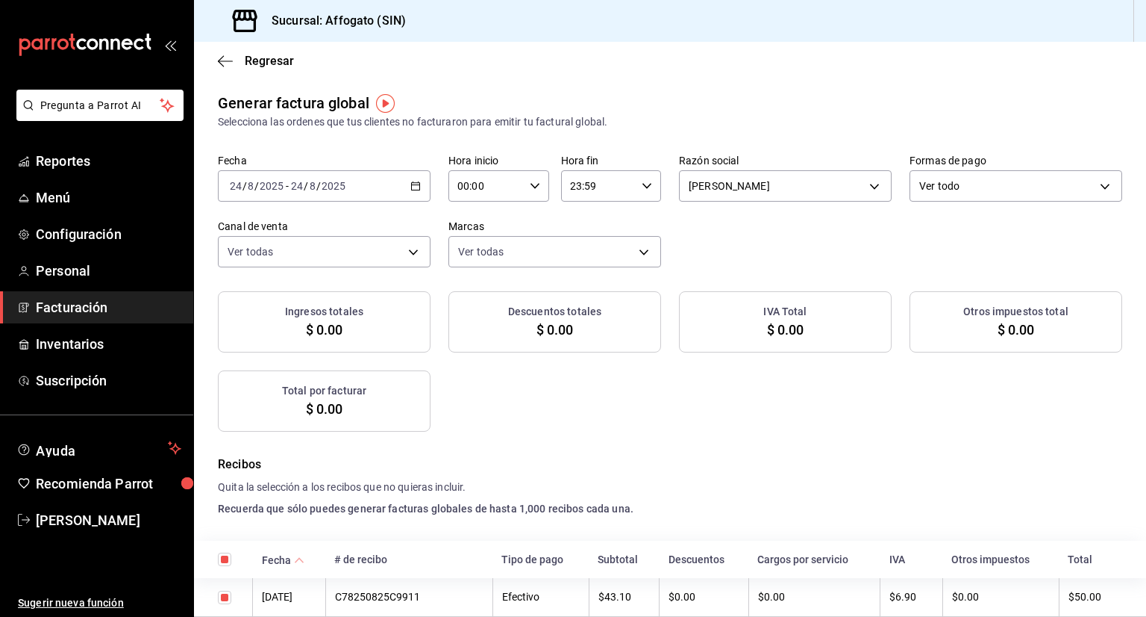
checkbox input "true"
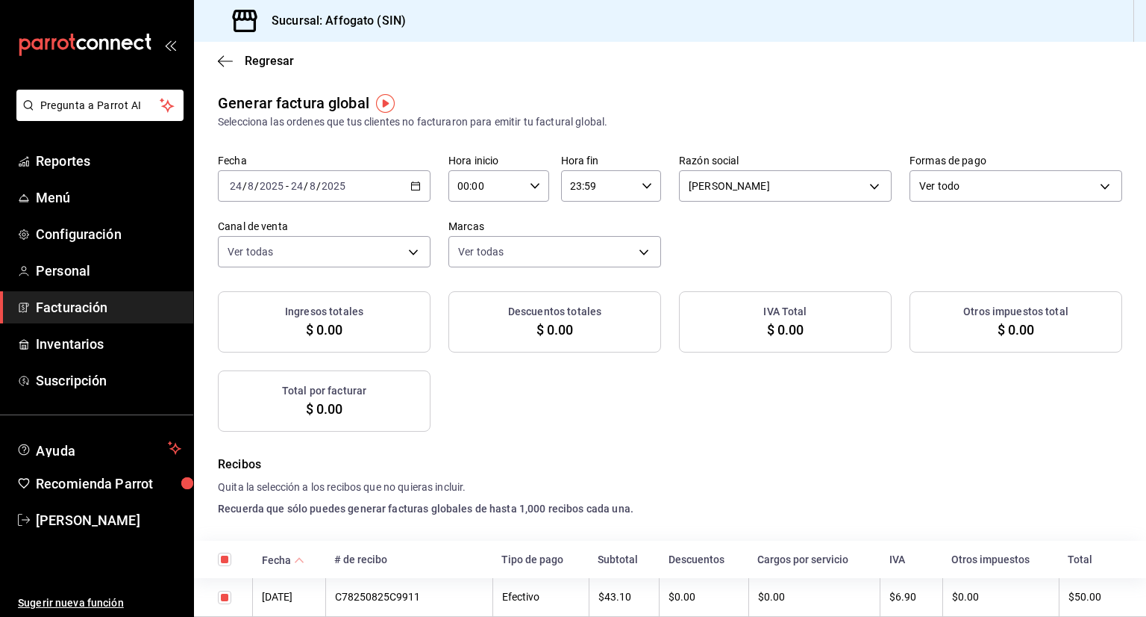
checkbox input "true"
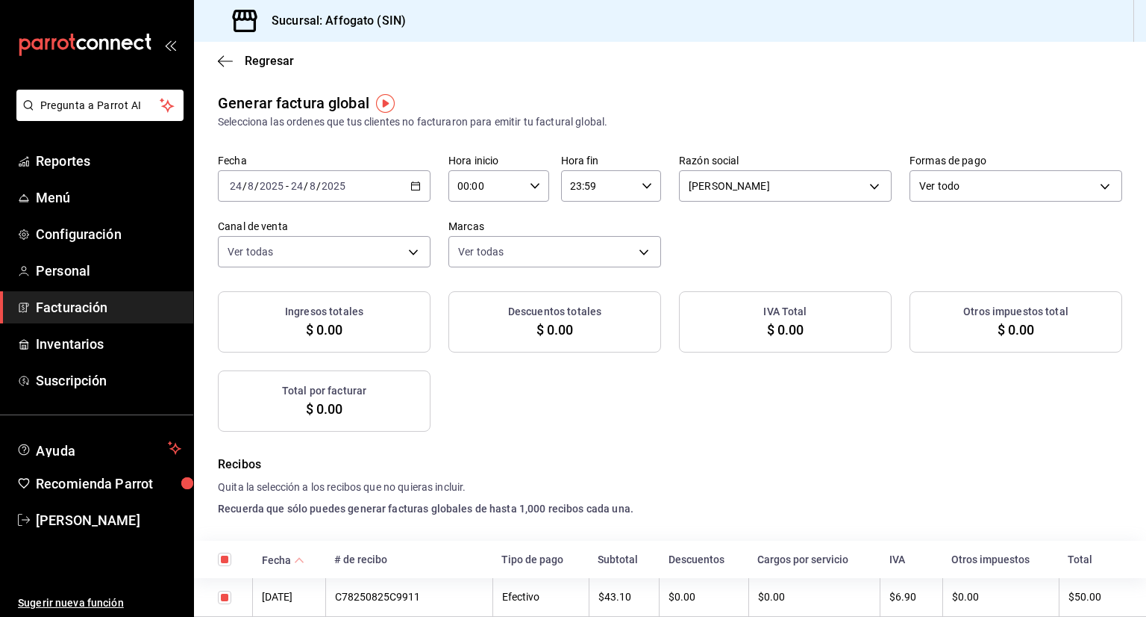
checkbox input "true"
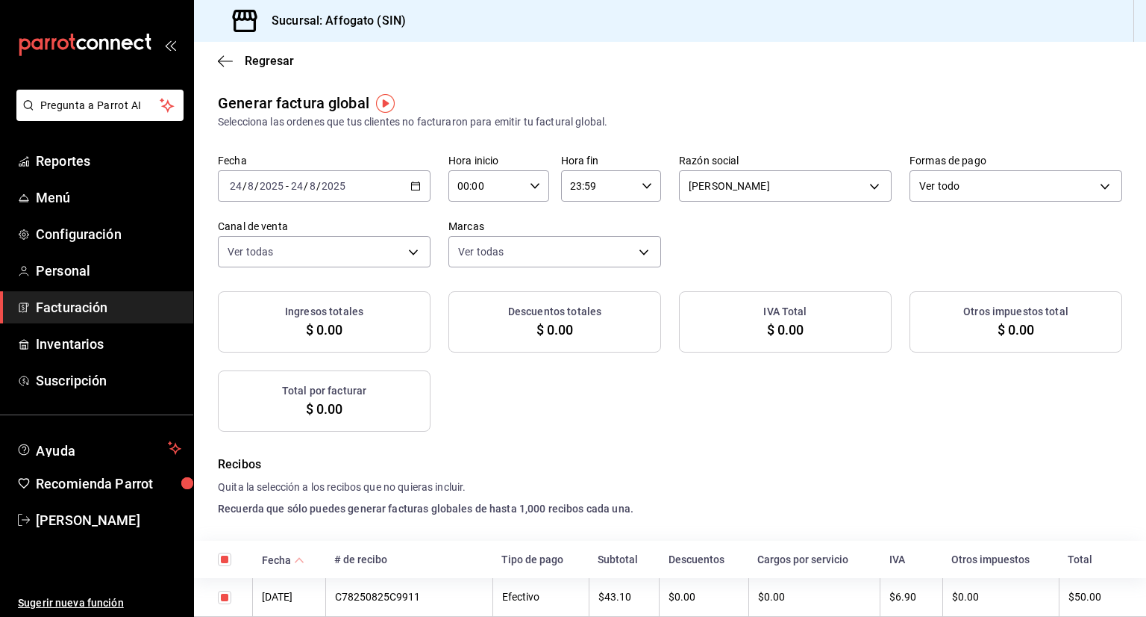
checkbox input "true"
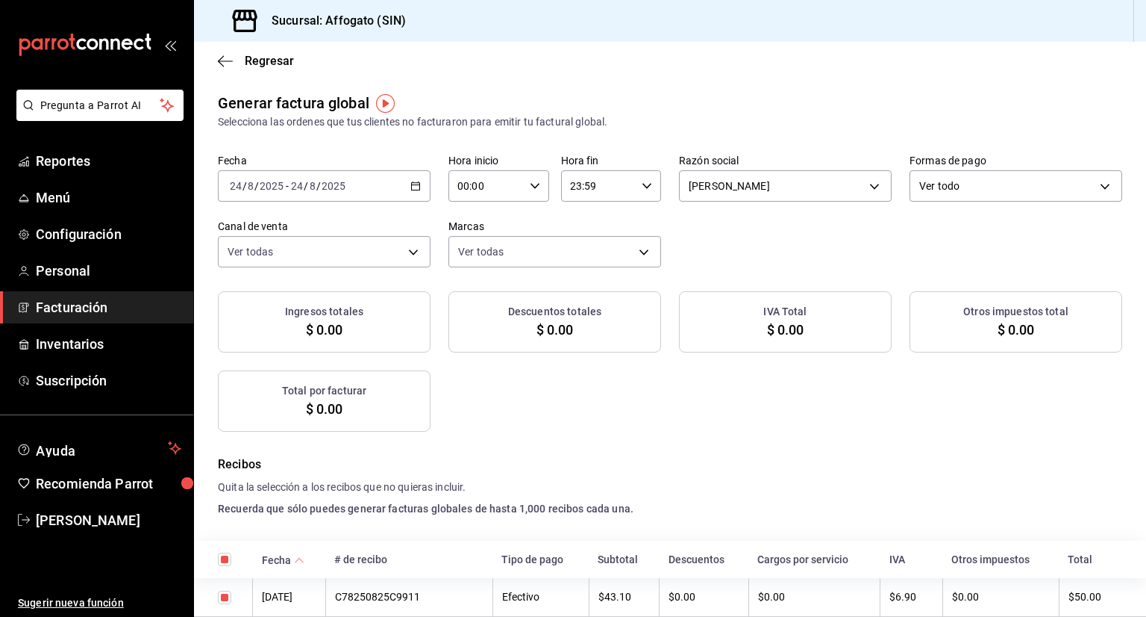
checkbox input "true"
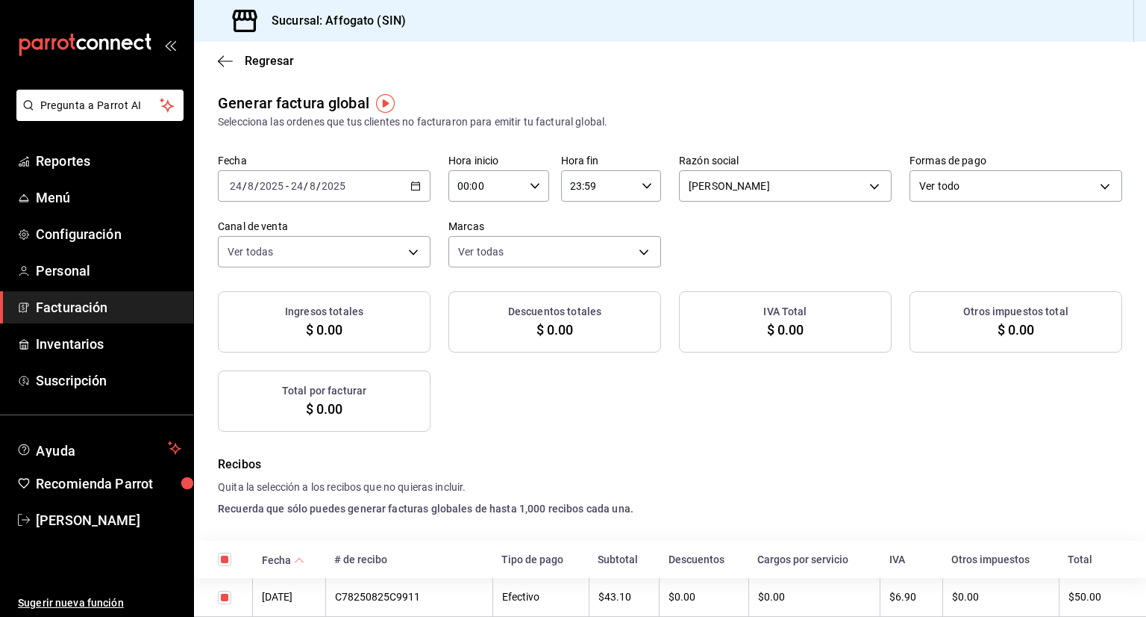
checkbox input "true"
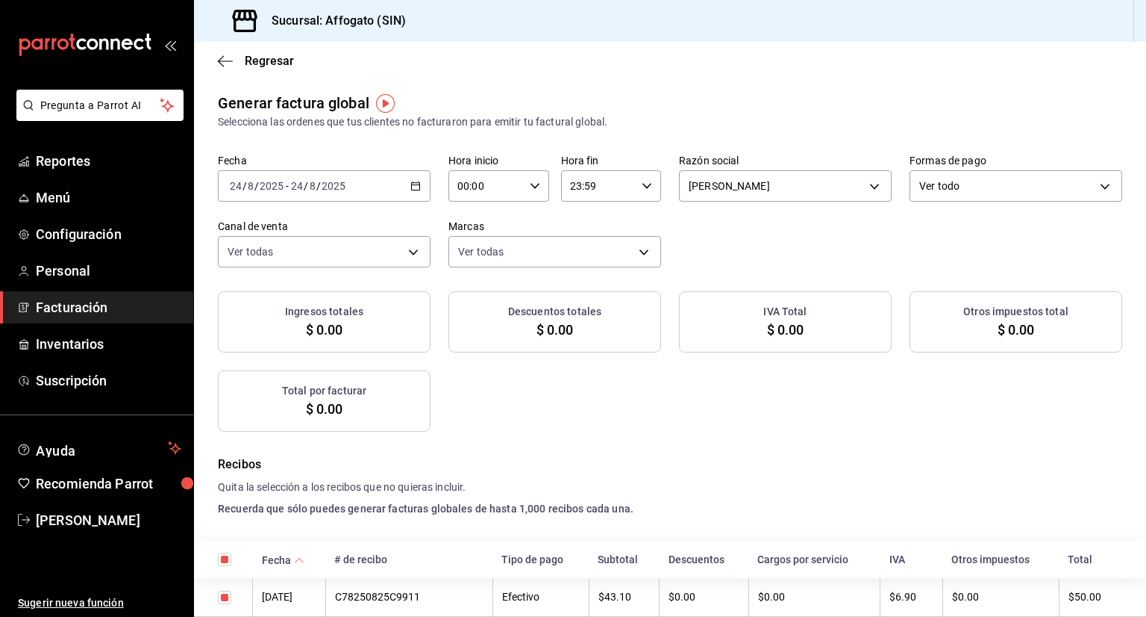
checkbox input "true"
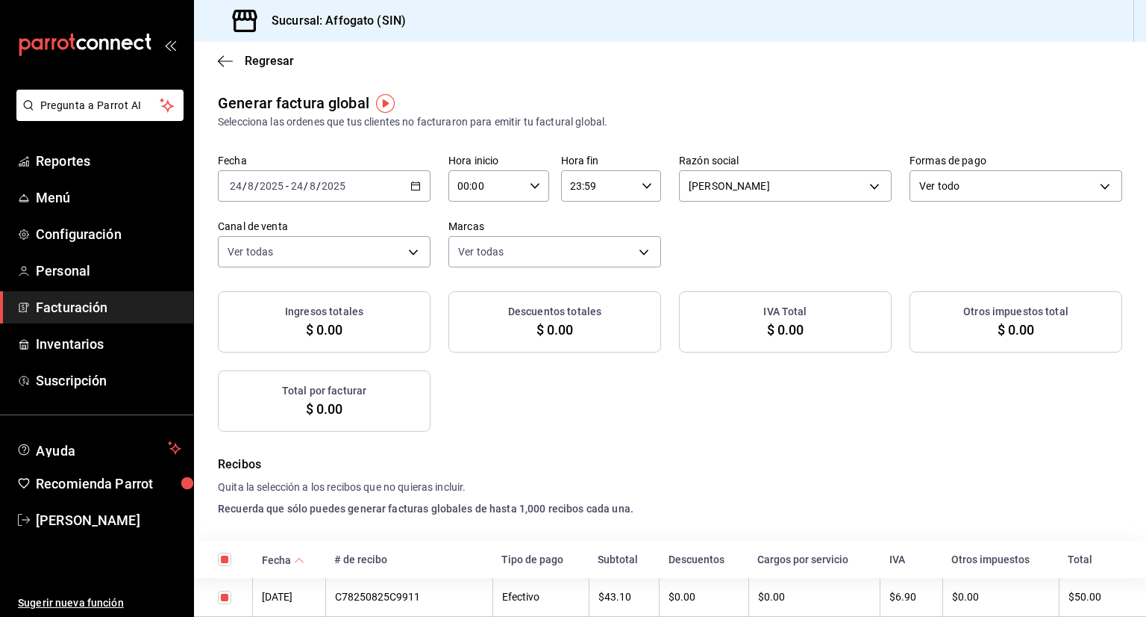
checkbox input "true"
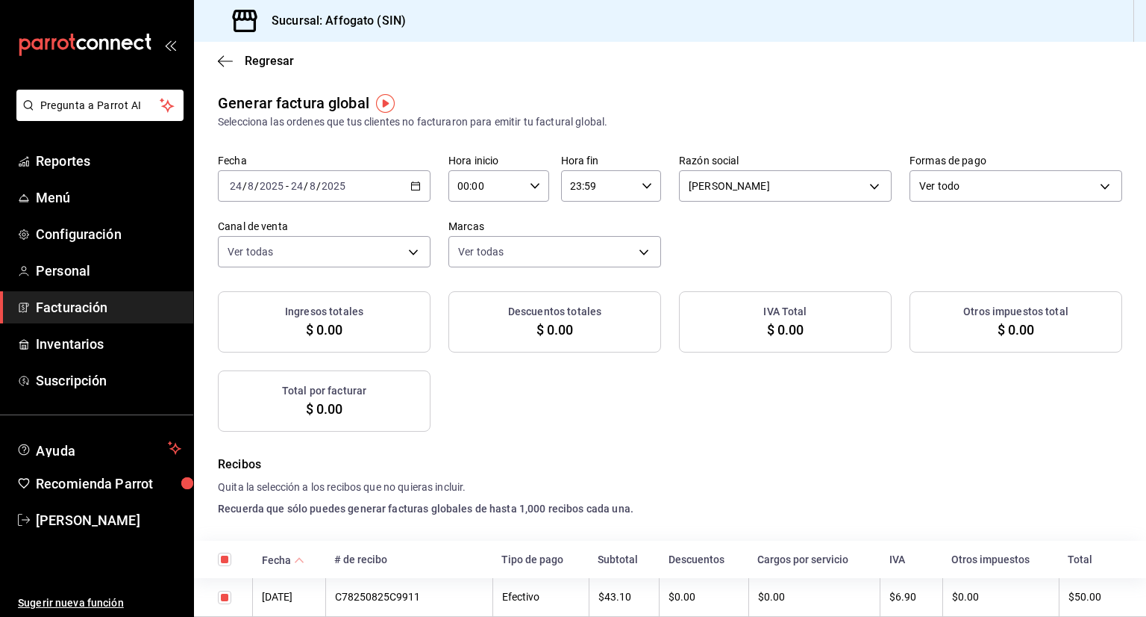
checkbox input "true"
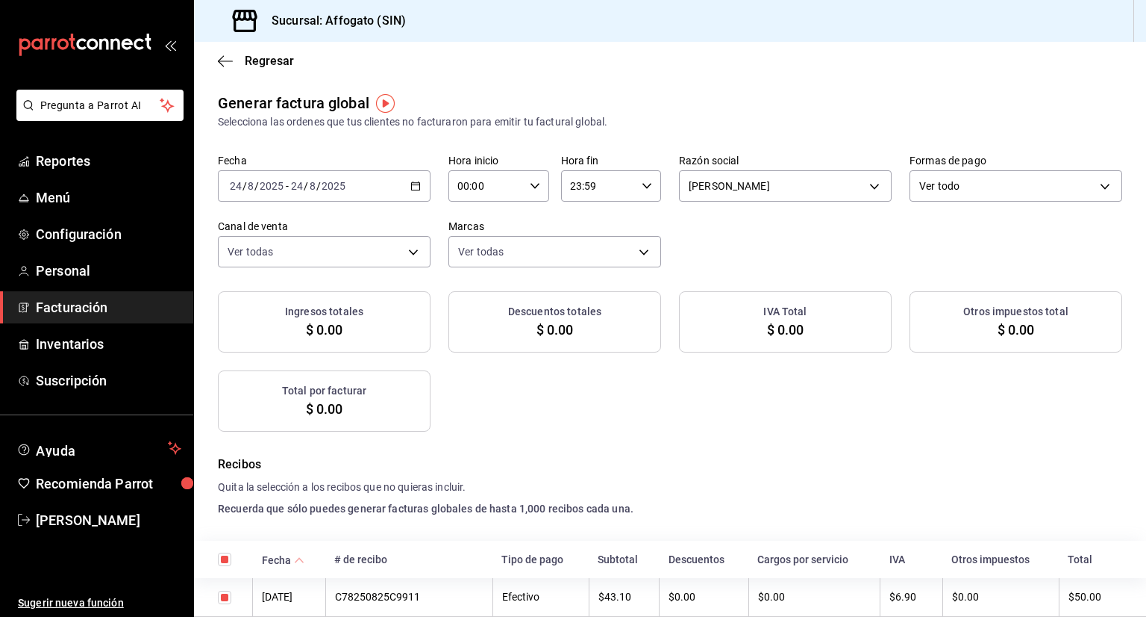
checkbox input "true"
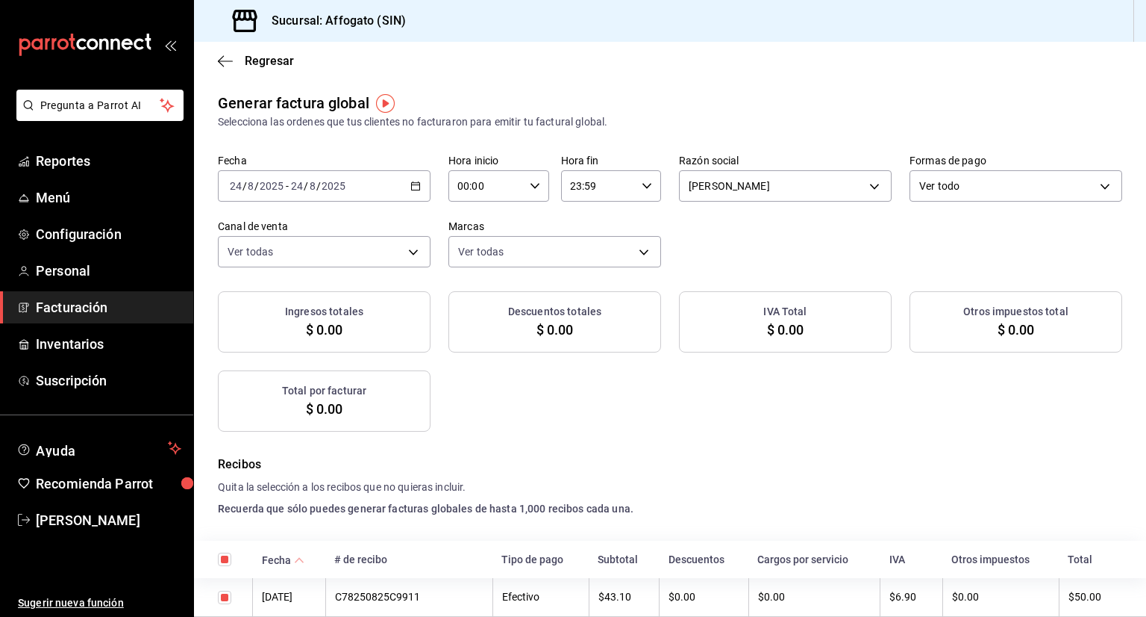
checkbox input "true"
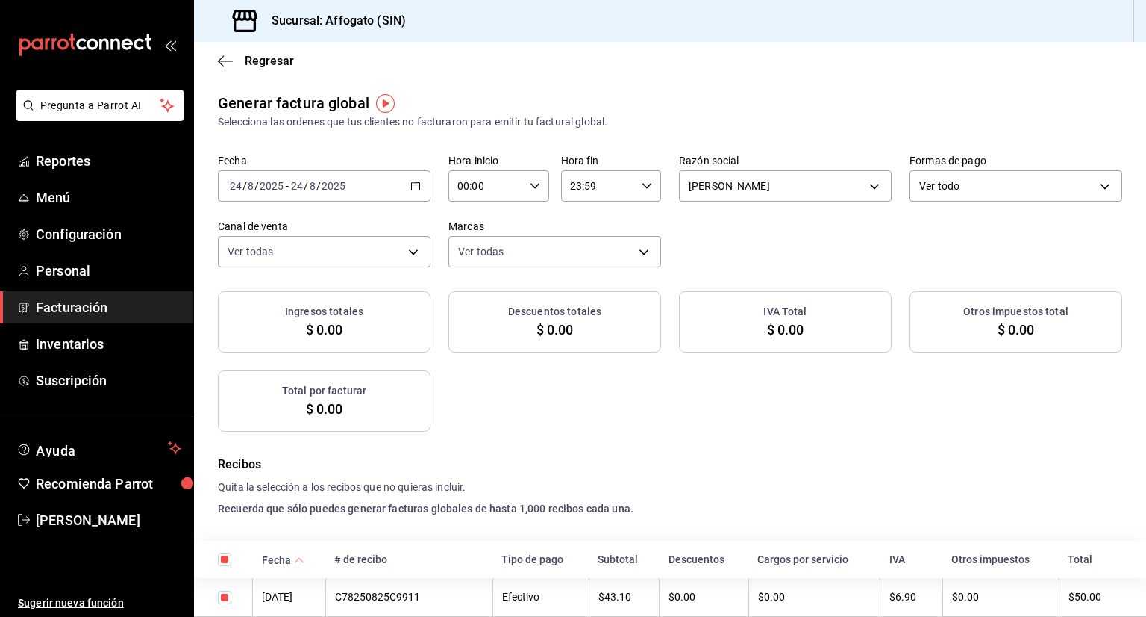
checkbox input "true"
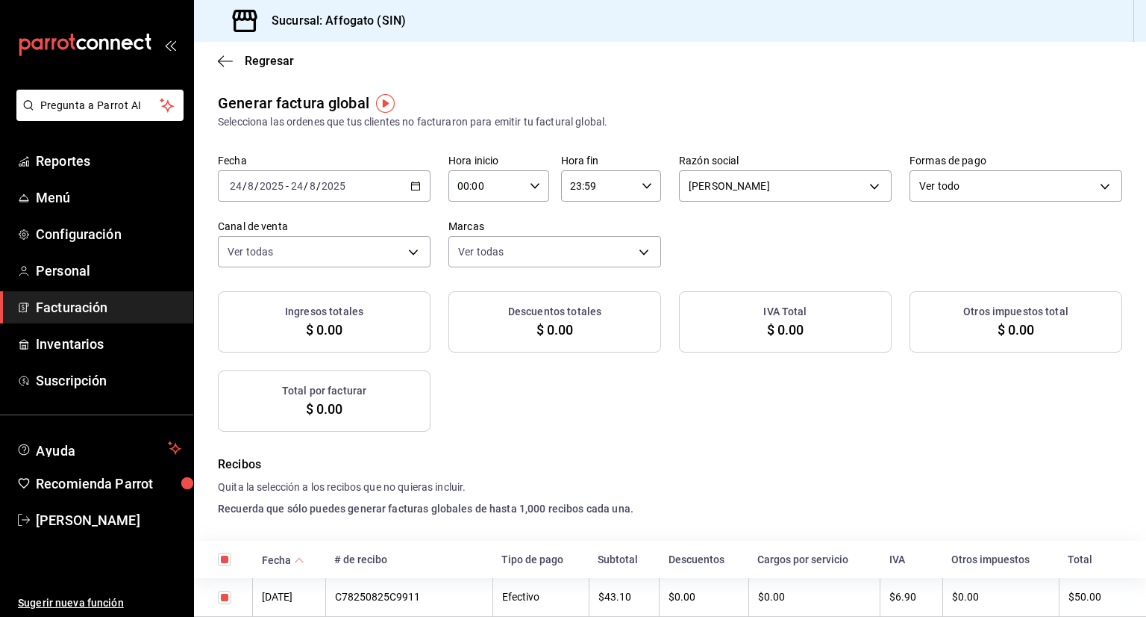
checkbox input "true"
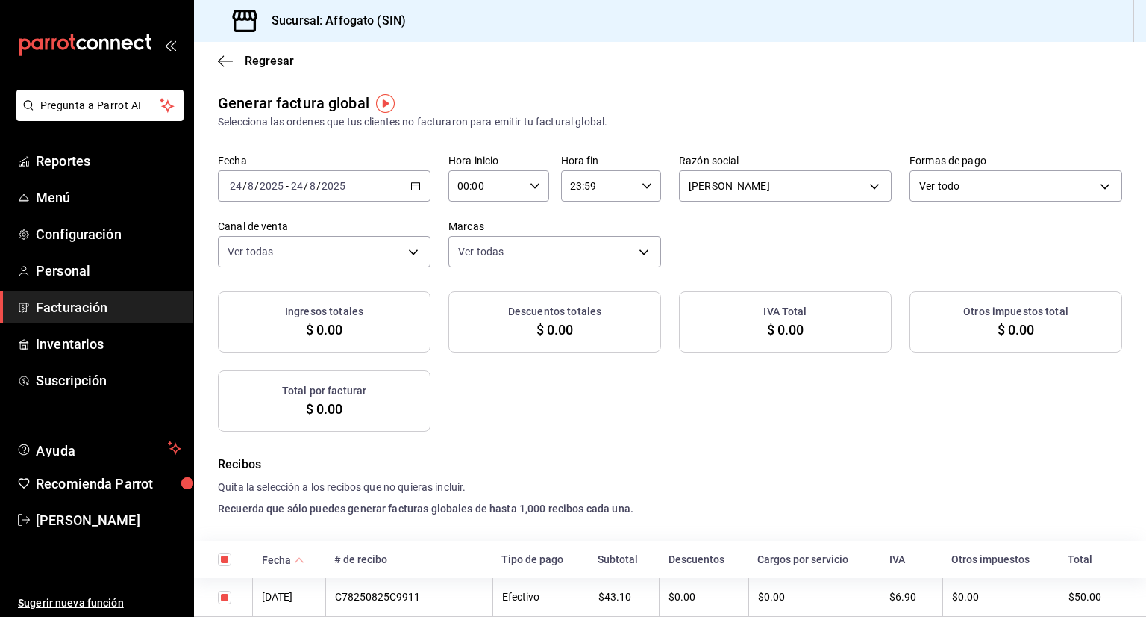
checkbox input "true"
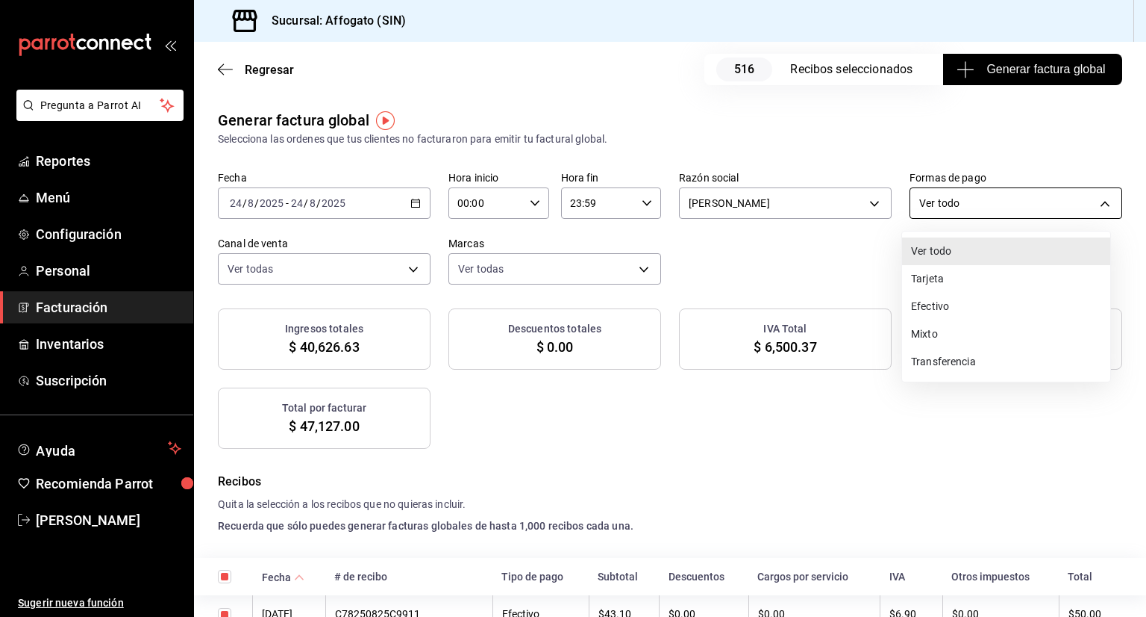
click at [1088, 199] on body "Pregunta a Parrot AI Reportes Menú Configuración Personal Facturación Inventari…" at bounding box center [573, 308] width 1146 height 617
click at [946, 303] on li "Efectivo" at bounding box center [1006, 307] width 208 height 28
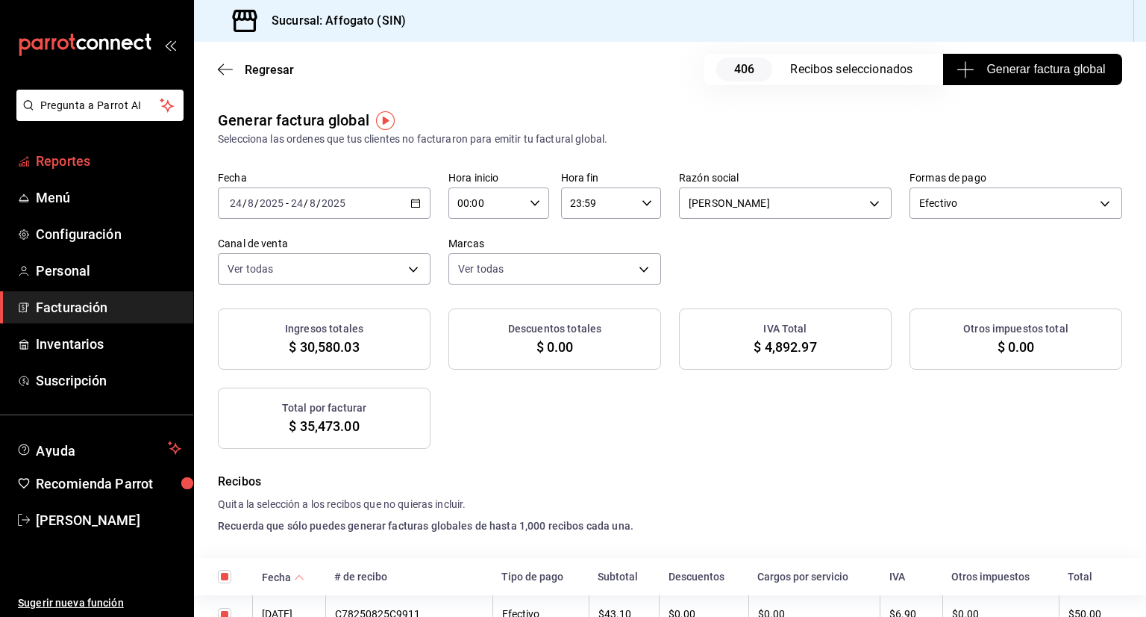
click at [89, 159] on span "Reportes" at bounding box center [109, 161] width 146 height 20
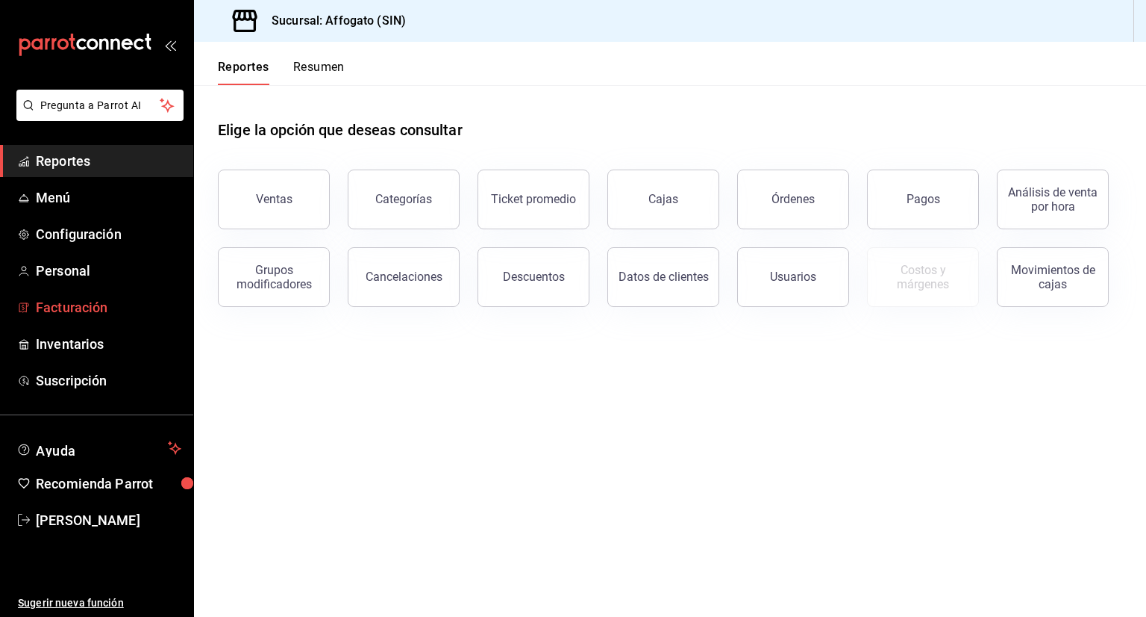
click at [102, 307] on span "Facturación" at bounding box center [109, 307] width 146 height 20
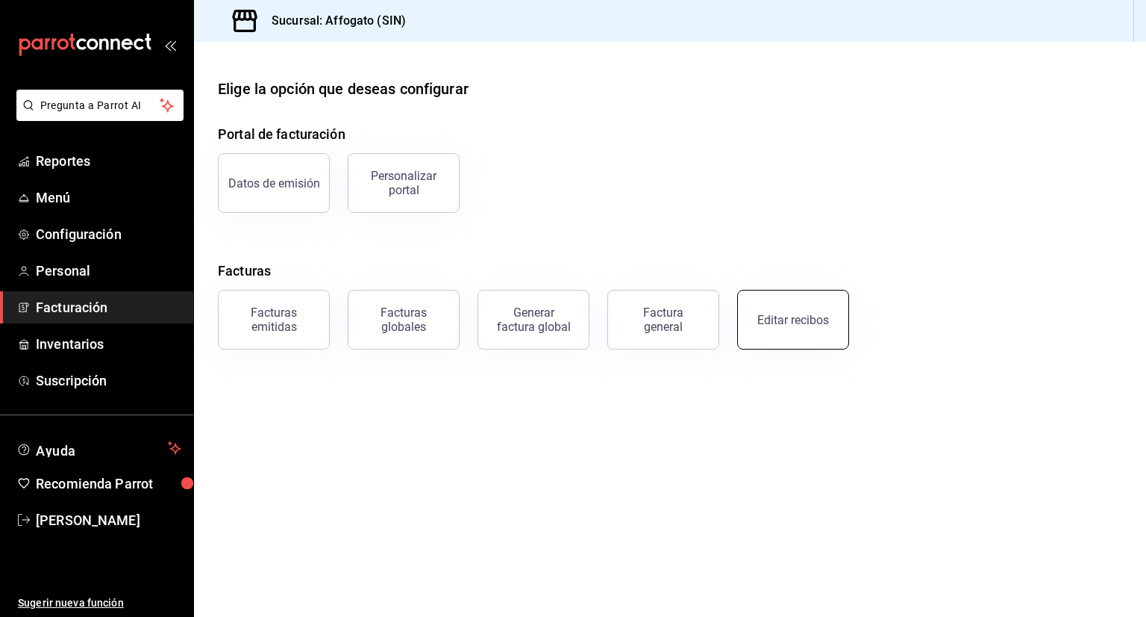
click at [773, 327] on button "Editar recibos" at bounding box center [793, 320] width 112 height 60
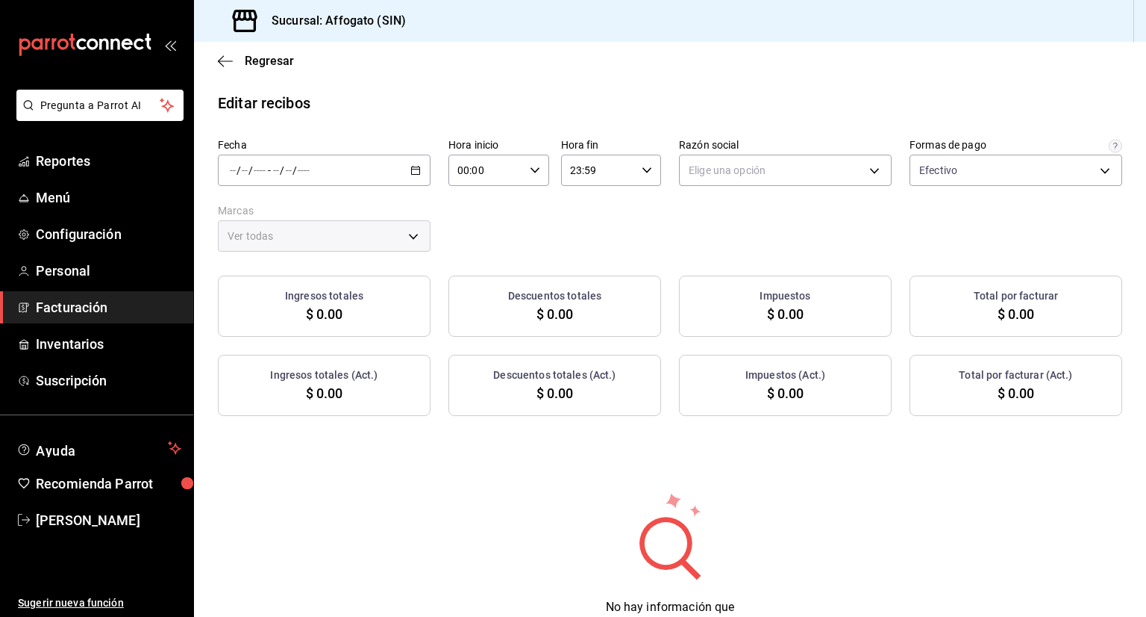
click at [414, 172] on icon "button" at bounding box center [416, 170] width 10 height 10
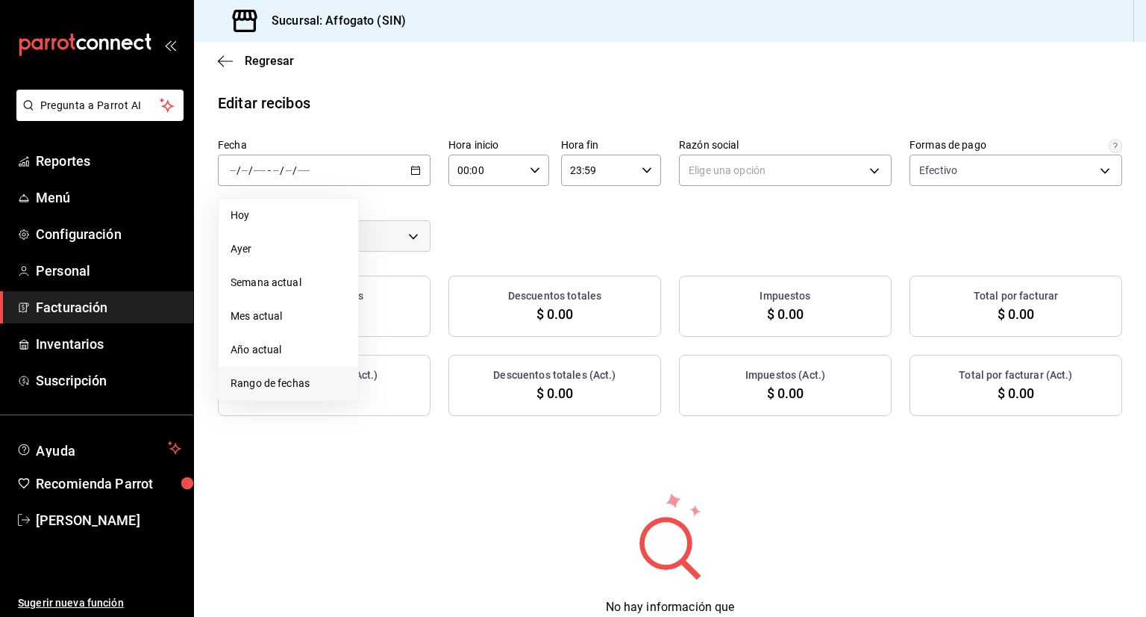
click at [299, 385] on span "Rango de fechas" at bounding box center [289, 383] width 116 height 16
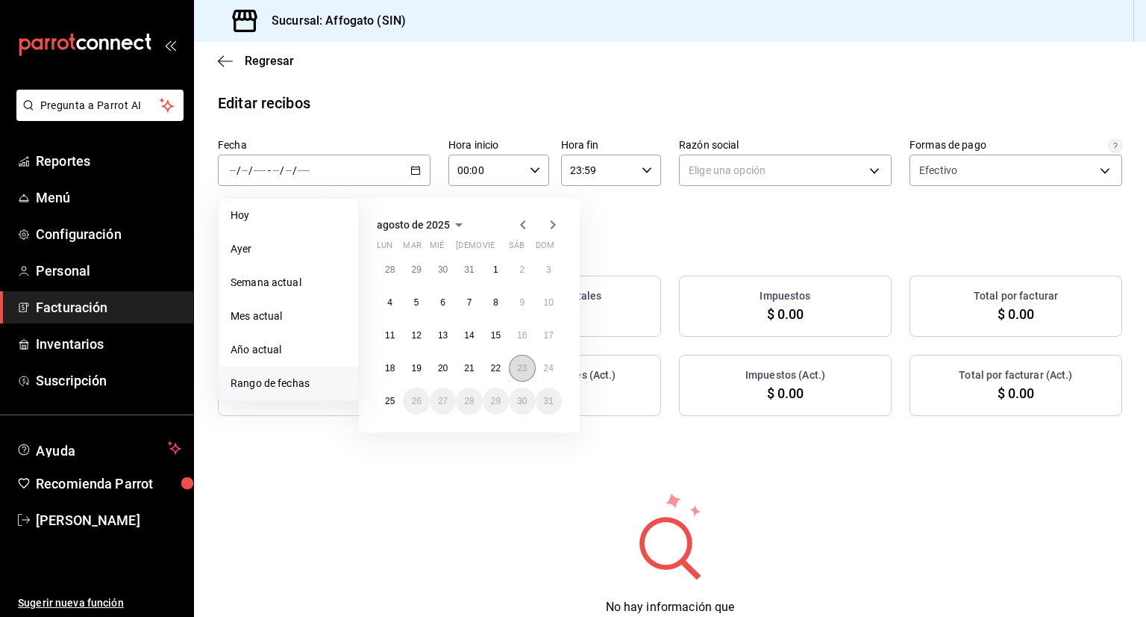
click at [521, 368] on abbr "23" at bounding box center [522, 368] width 10 height 10
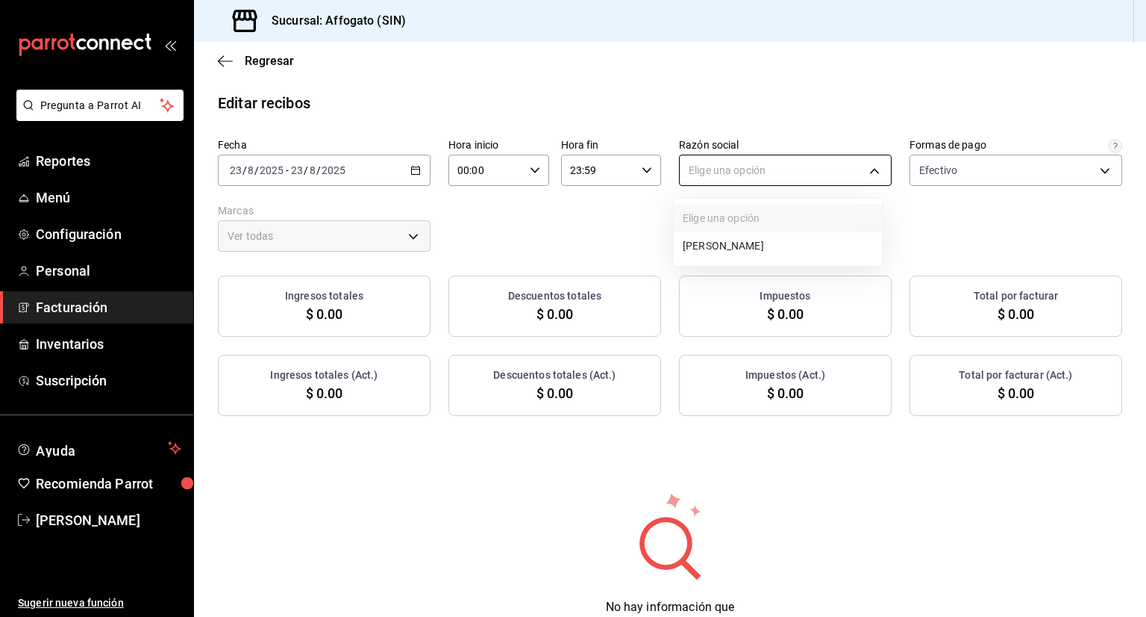
click at [872, 170] on body "Pregunta a Parrot AI Reportes Menú Configuración Personal Facturación Inventari…" at bounding box center [573, 308] width 1146 height 617
click at [790, 249] on li "[PERSON_NAME]" at bounding box center [778, 246] width 208 height 28
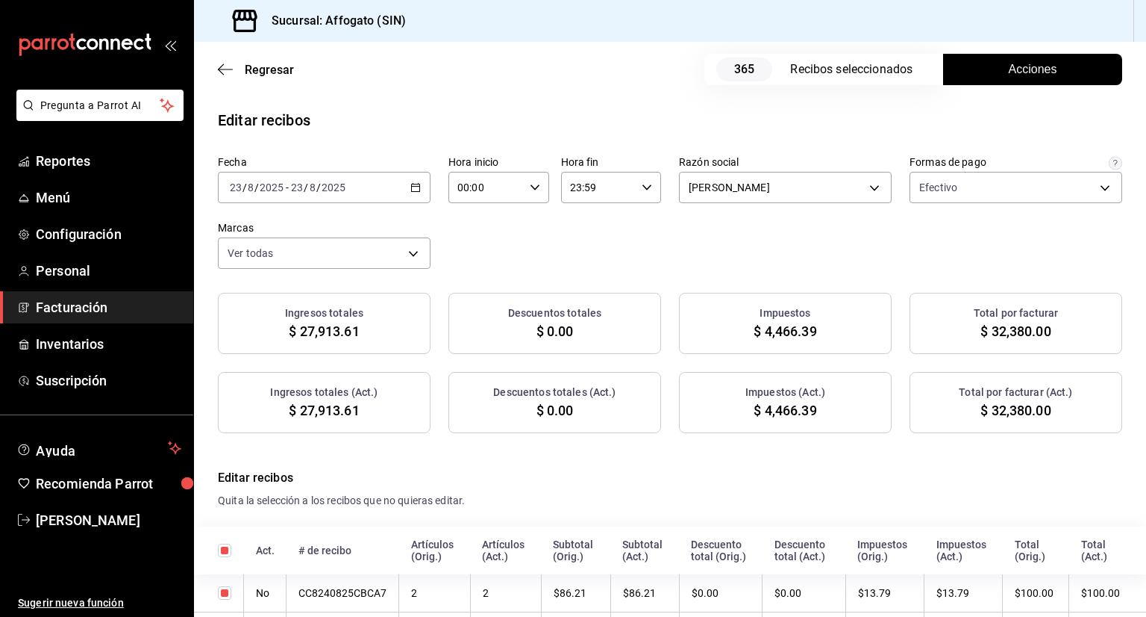
click at [1021, 69] on span "Acciones" at bounding box center [1033, 69] width 49 height 18
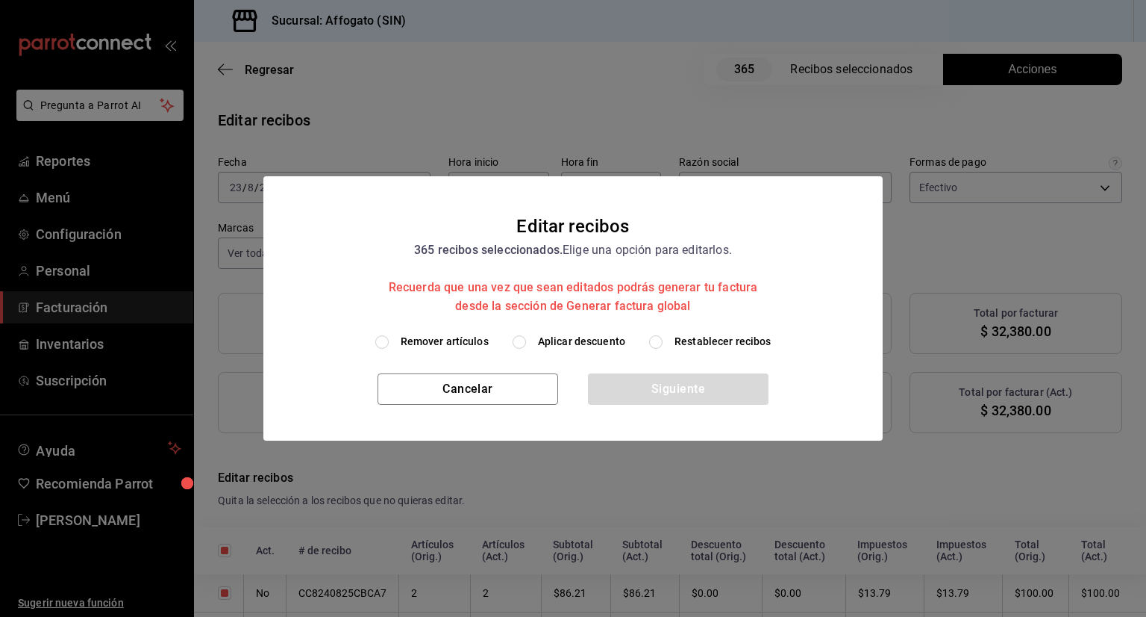
click at [382, 345] on input "Remover artículos" at bounding box center [381, 341] width 13 height 13
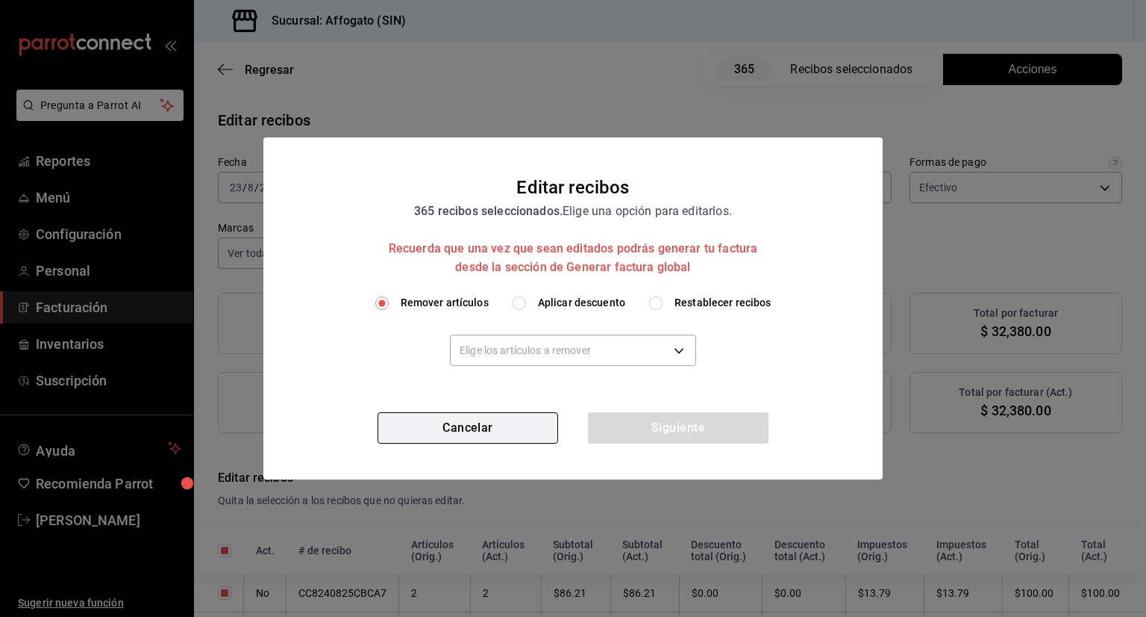
click at [519, 419] on button "Cancelar" at bounding box center [468, 427] width 181 height 31
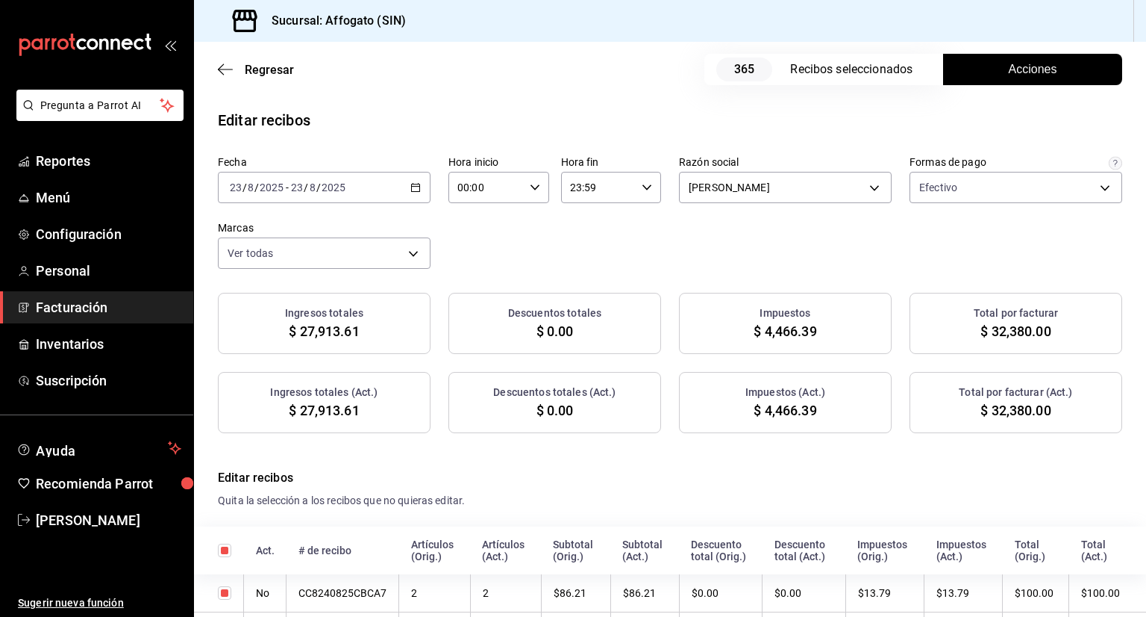
click at [968, 61] on button "Acciones" at bounding box center [1032, 69] width 179 height 31
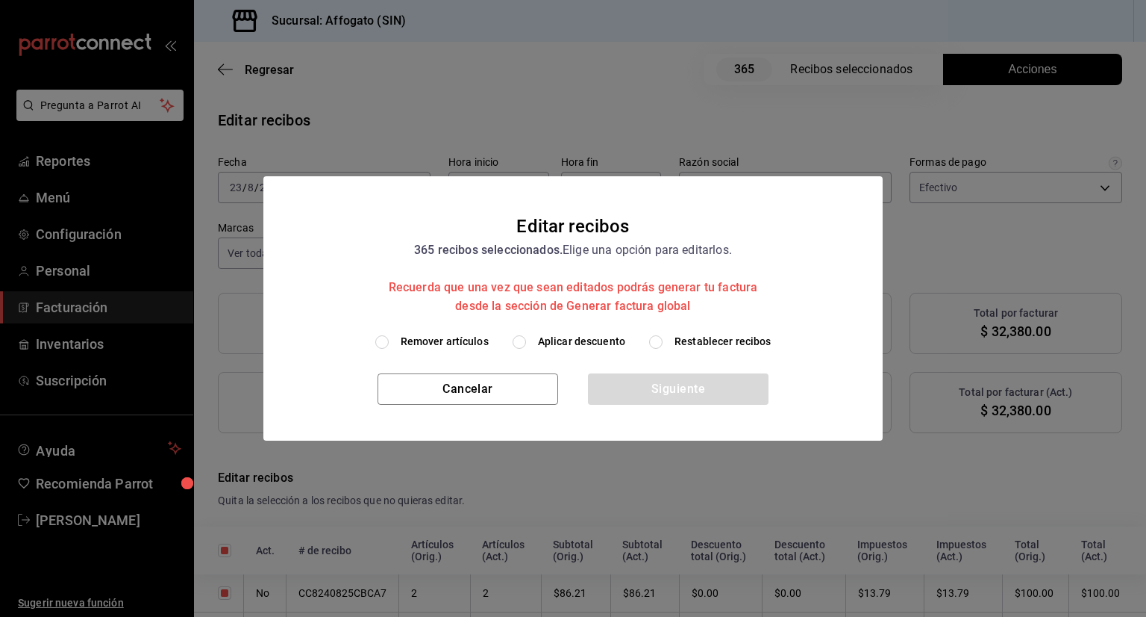
click at [387, 341] on input "Remover artículos" at bounding box center [381, 341] width 13 height 13
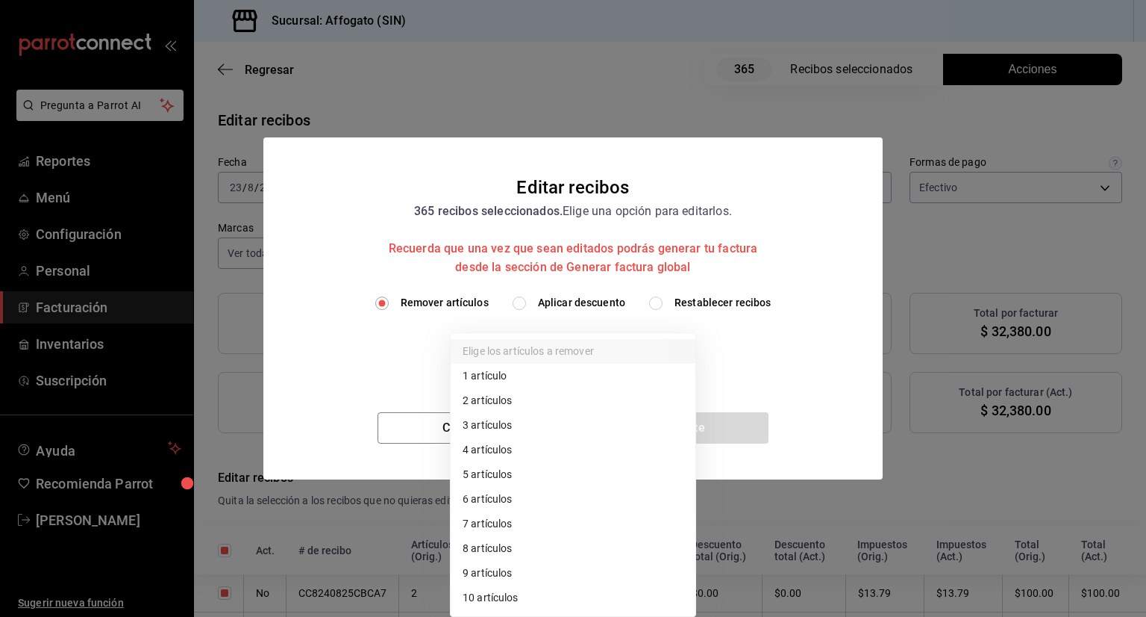
click at [680, 349] on body "Pregunta a Parrot AI Reportes Menú Configuración Personal Facturación Inventari…" at bounding box center [573, 308] width 1146 height 617
click at [512, 378] on li "1 artículo" at bounding box center [573, 376] width 245 height 25
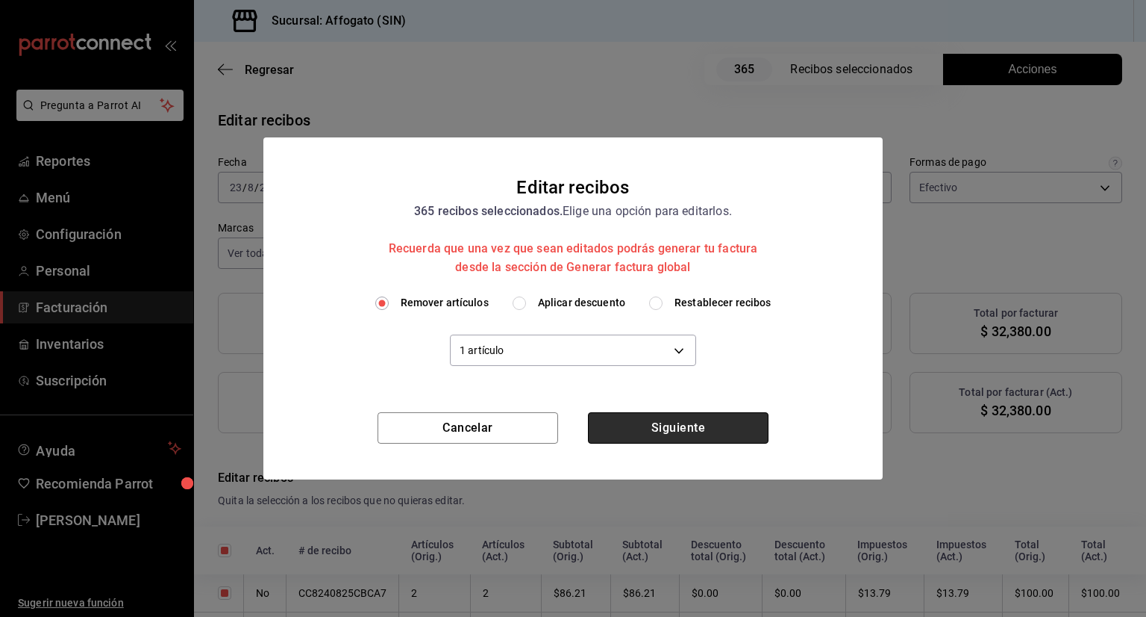
click at [659, 419] on button "Siguiente" at bounding box center [678, 427] width 181 height 31
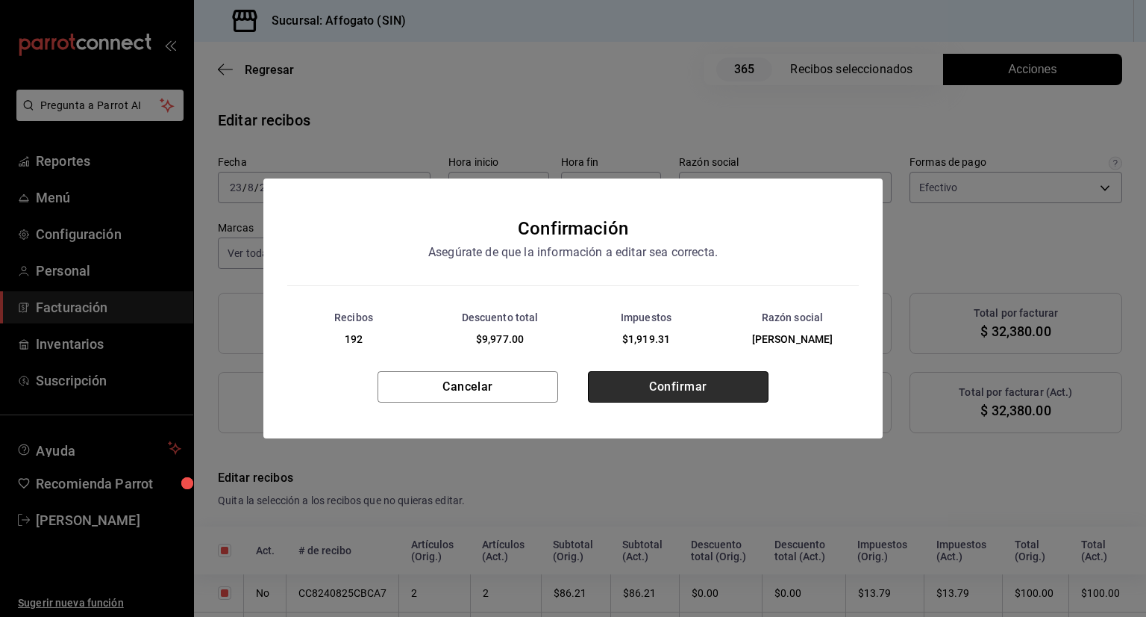
click at [653, 383] on button "Confirmar" at bounding box center [678, 386] width 181 height 31
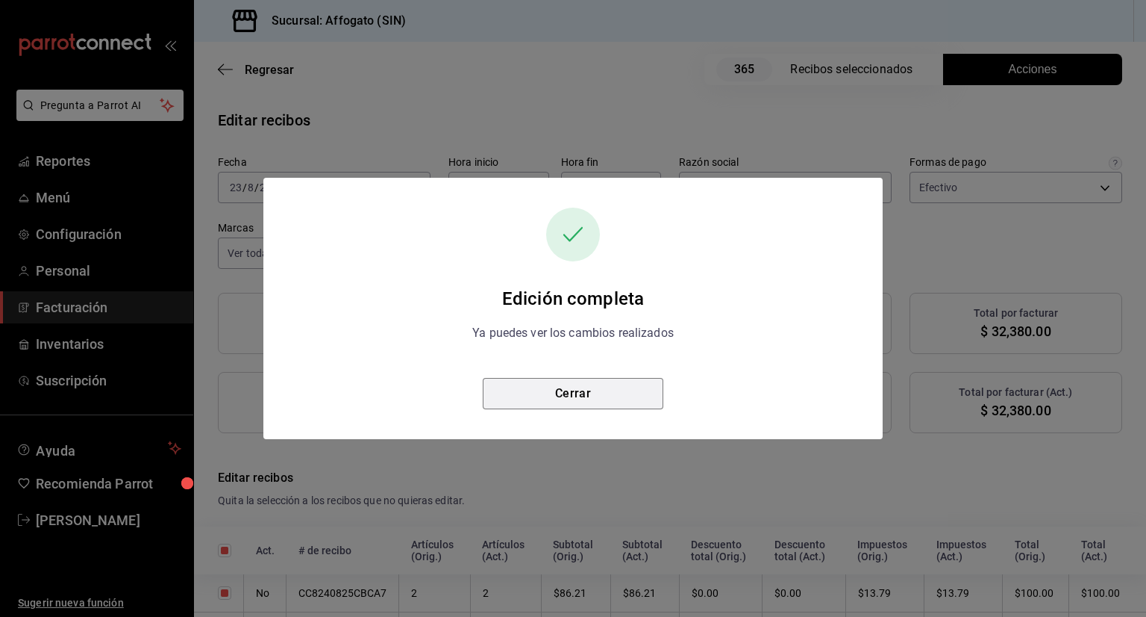
click at [653, 383] on button "Cerrar" at bounding box center [573, 393] width 181 height 31
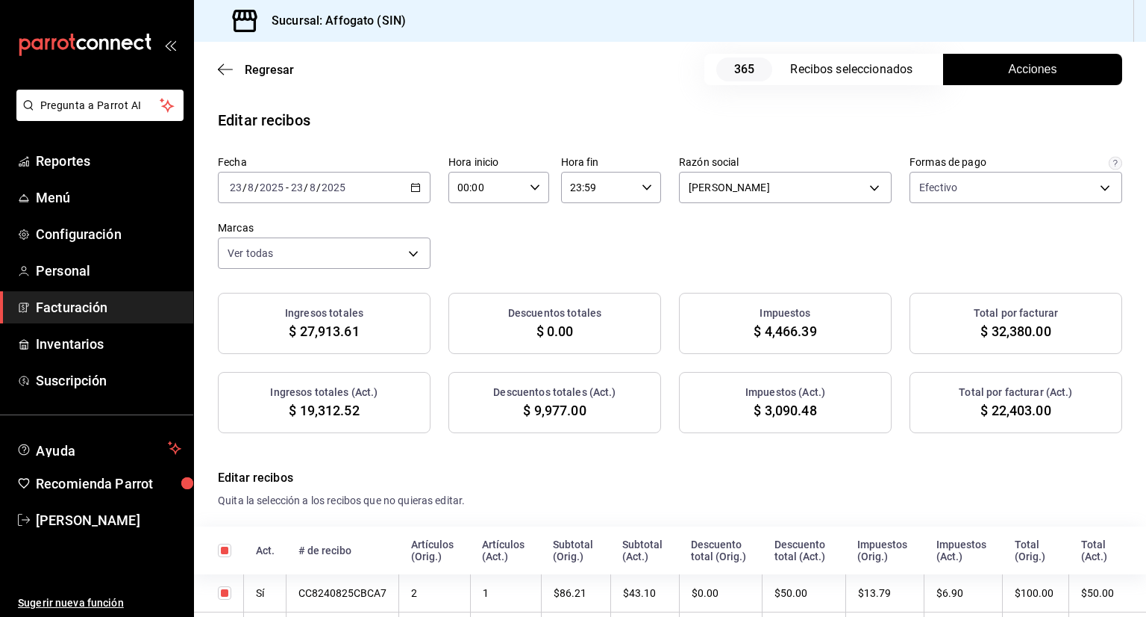
click at [216, 67] on div "Regresar 365 Recibos seleccionados Acciones" at bounding box center [670, 69] width 952 height 55
click at [227, 66] on icon "button" at bounding box center [225, 69] width 15 height 13
